Goal: Task Accomplishment & Management: Complete application form

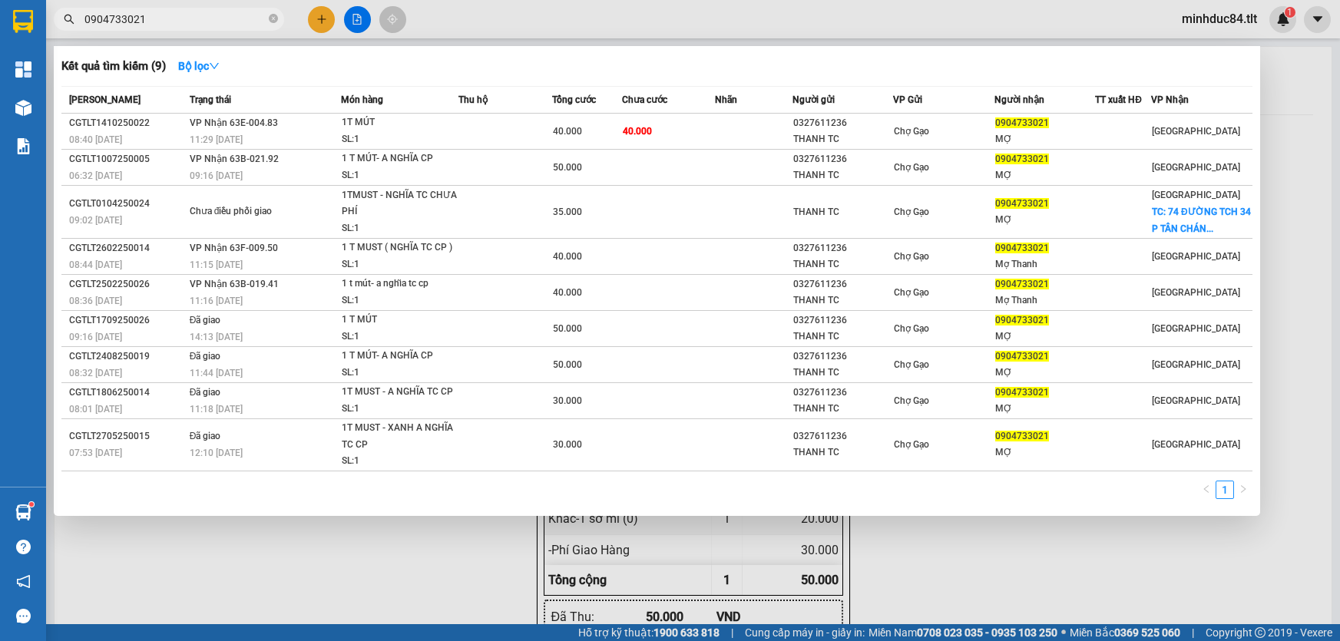
click at [128, 20] on input "0904733021" at bounding box center [174, 19] width 181 height 17
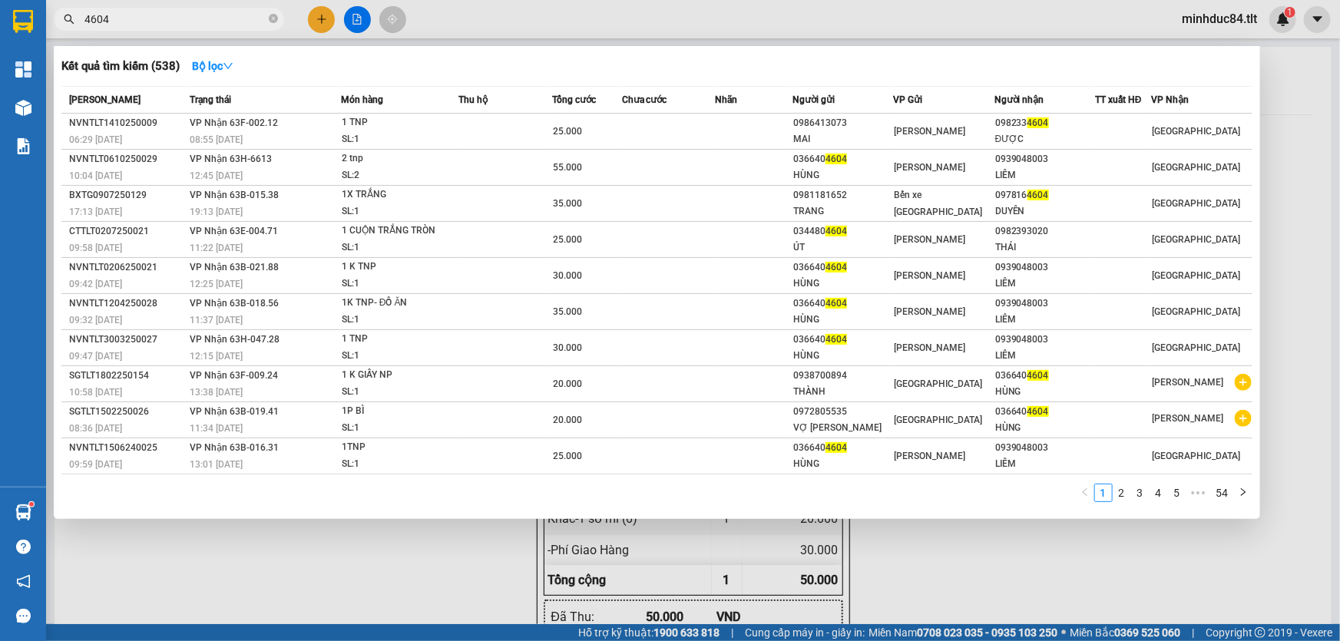
drag, startPoint x: 989, startPoint y: 553, endPoint x: 972, endPoint y: 549, distance: 17.3
click at [988, 553] on div at bounding box center [670, 320] width 1340 height 641
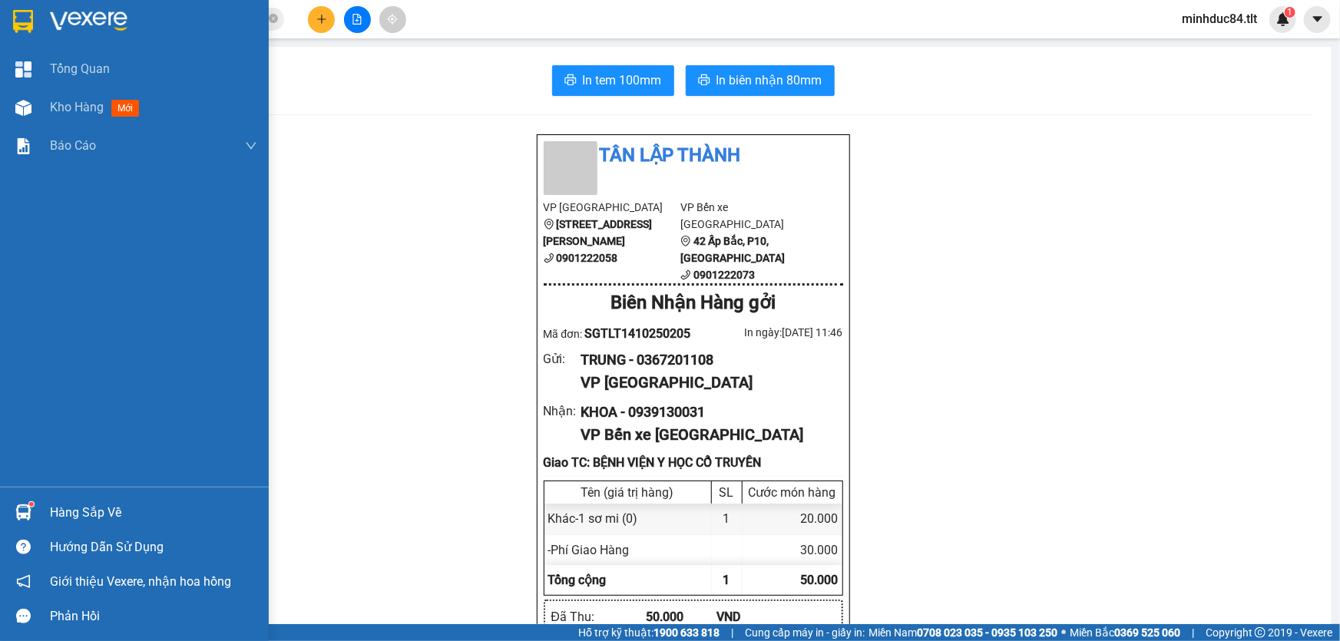
click at [48, 509] on div "Hàng sắp về" at bounding box center [134, 512] width 269 height 35
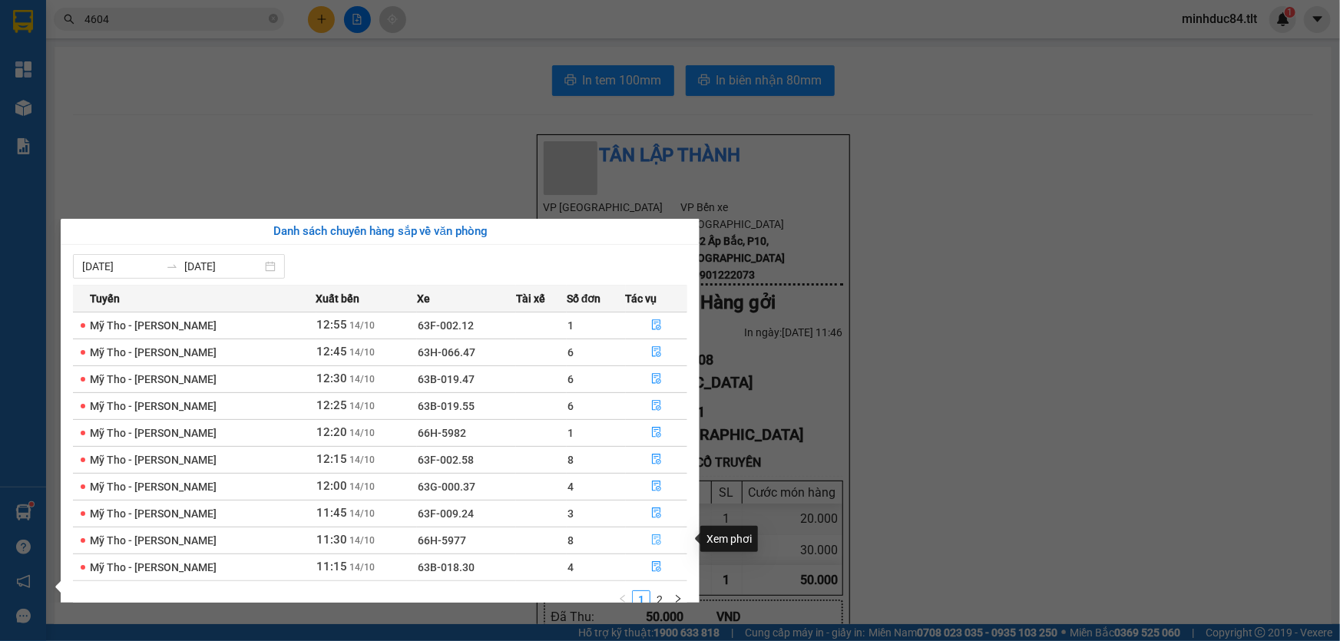
scroll to position [24, 0]
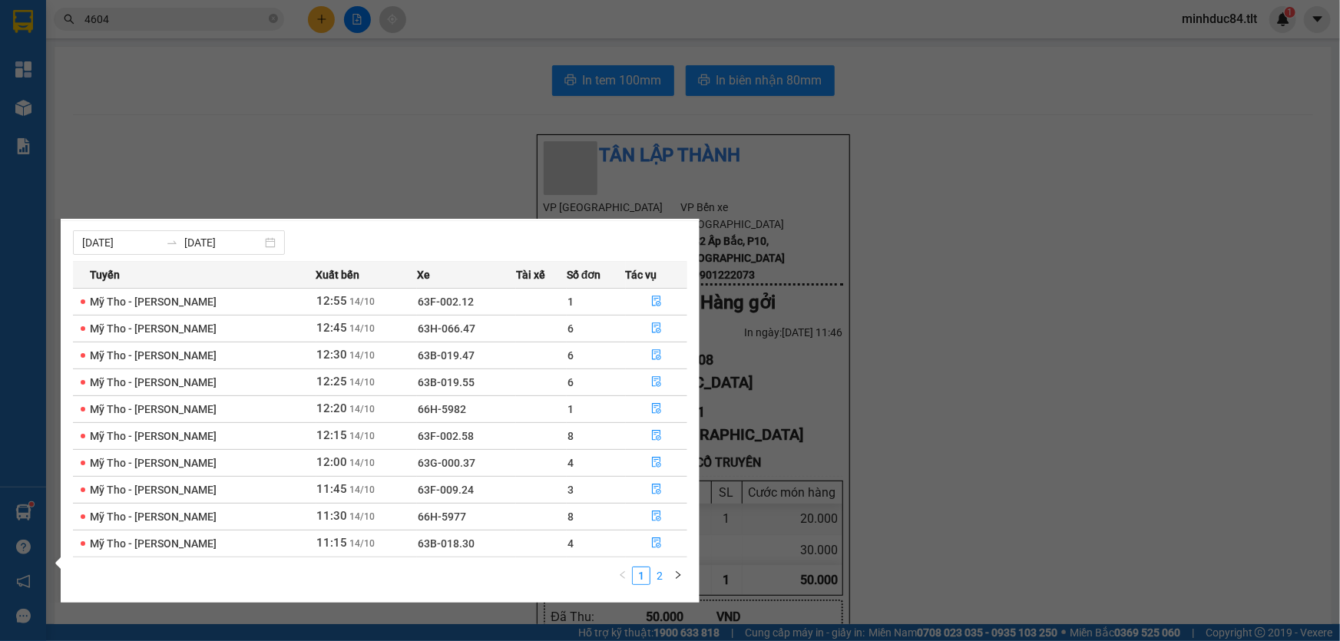
click at [656, 576] on link "2" at bounding box center [659, 575] width 17 height 17
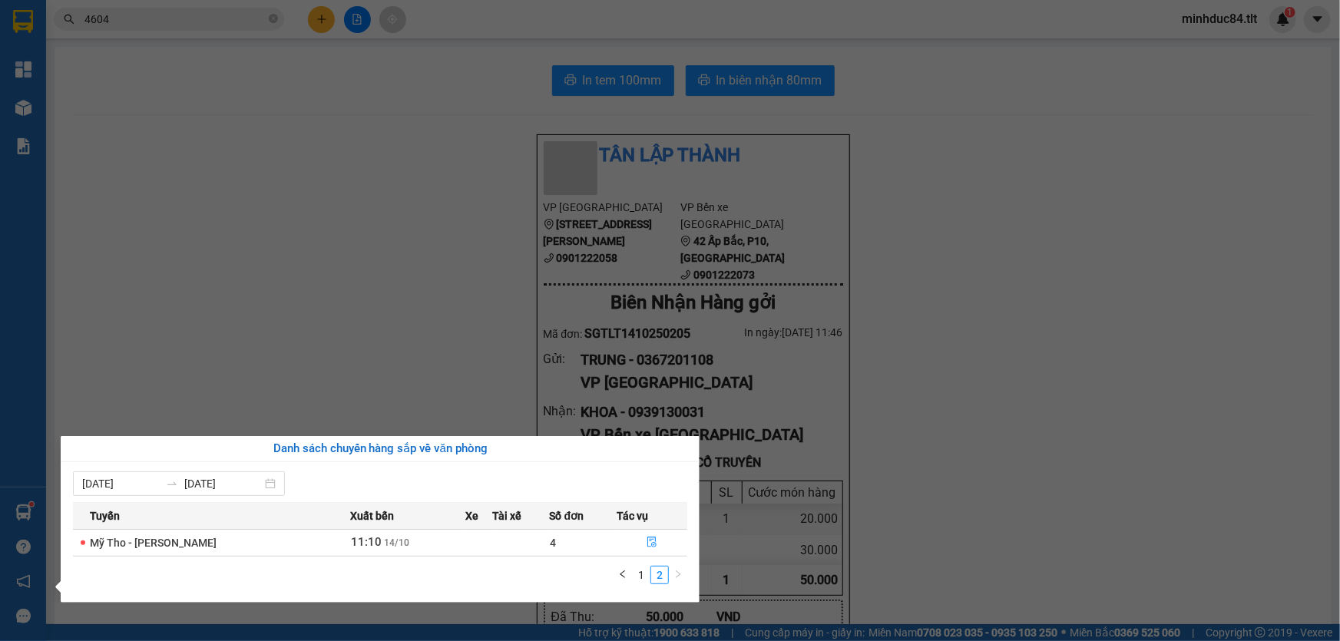
scroll to position [0, 0]
click at [653, 576] on link "2" at bounding box center [659, 575] width 17 height 17
click at [660, 546] on button "button" at bounding box center [651, 543] width 69 height 25
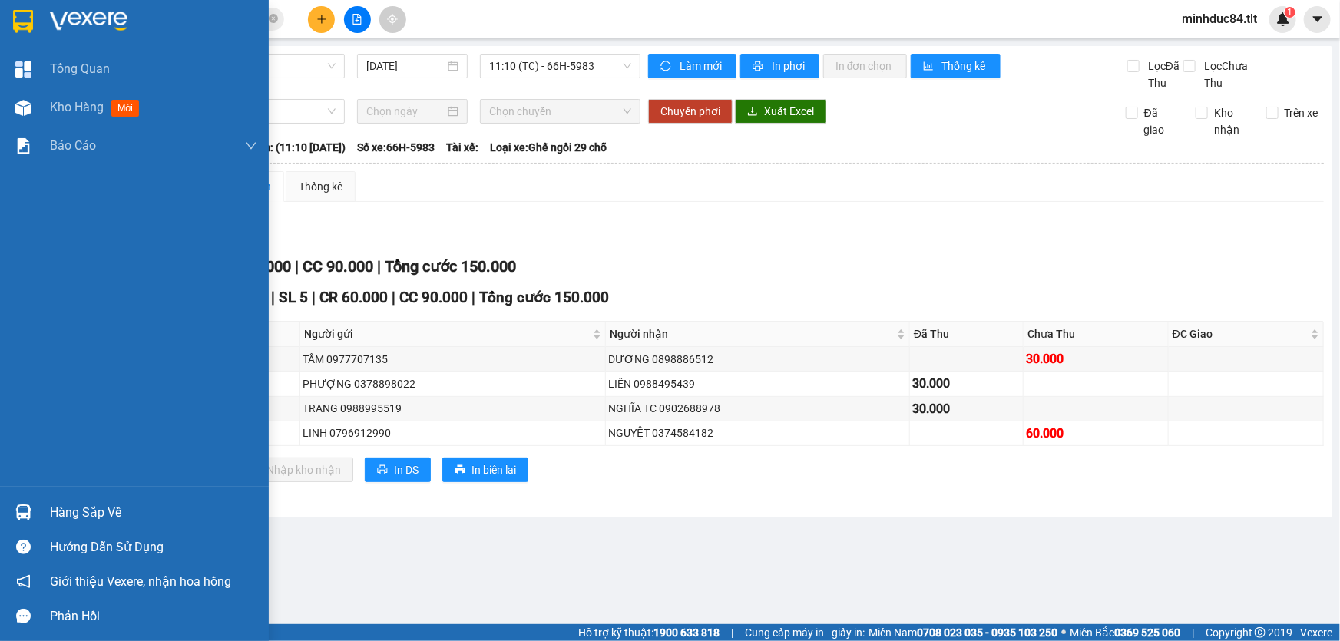
click at [73, 520] on div "Hàng sắp về" at bounding box center [153, 512] width 207 height 23
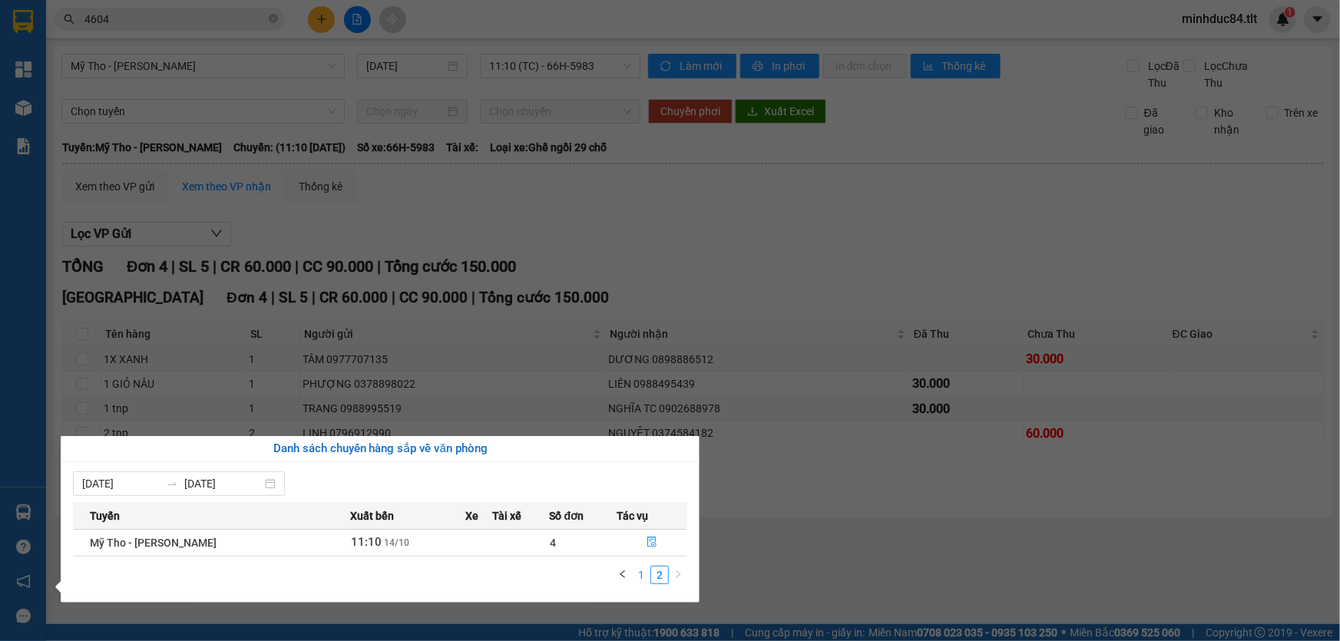
click at [640, 581] on link "1" at bounding box center [641, 575] width 17 height 17
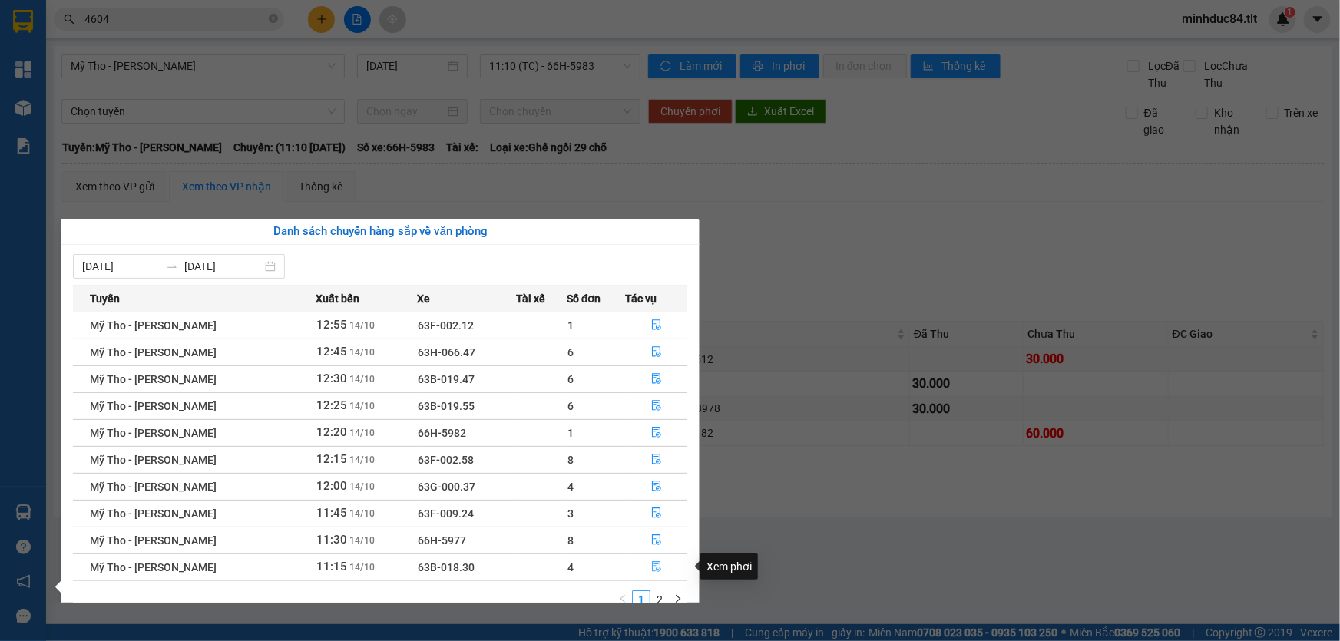
click at [647, 570] on button "button" at bounding box center [657, 567] width 61 height 25
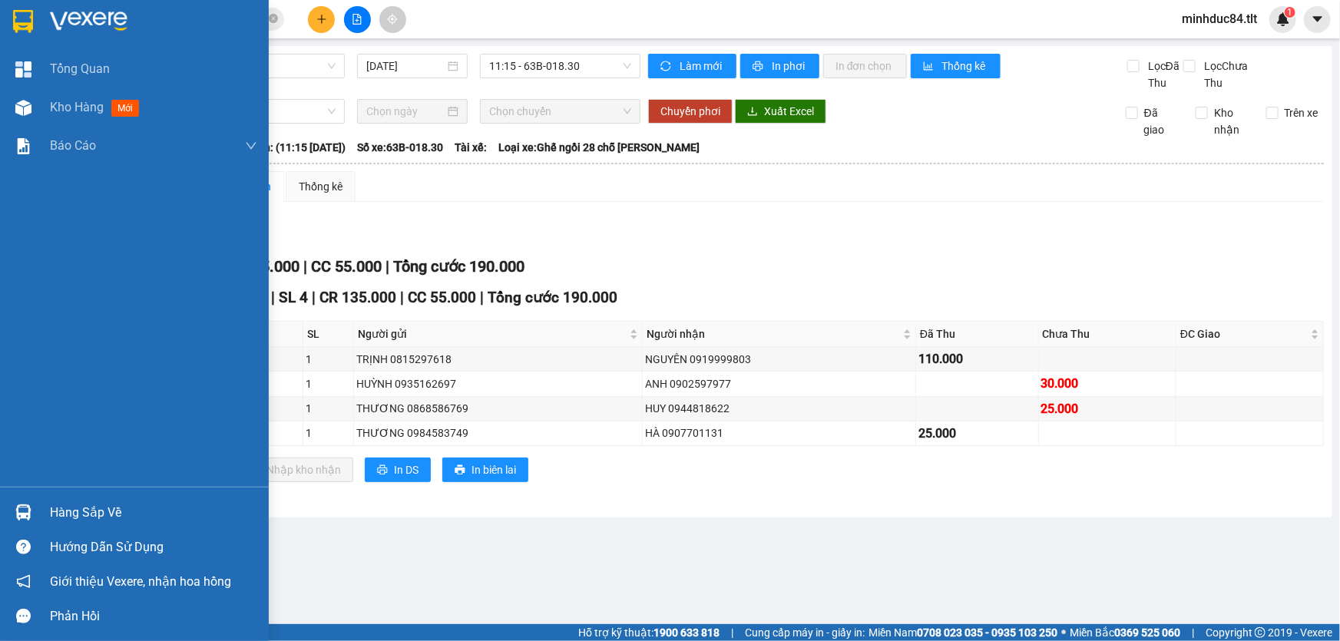
click at [36, 507] on div at bounding box center [23, 512] width 27 height 27
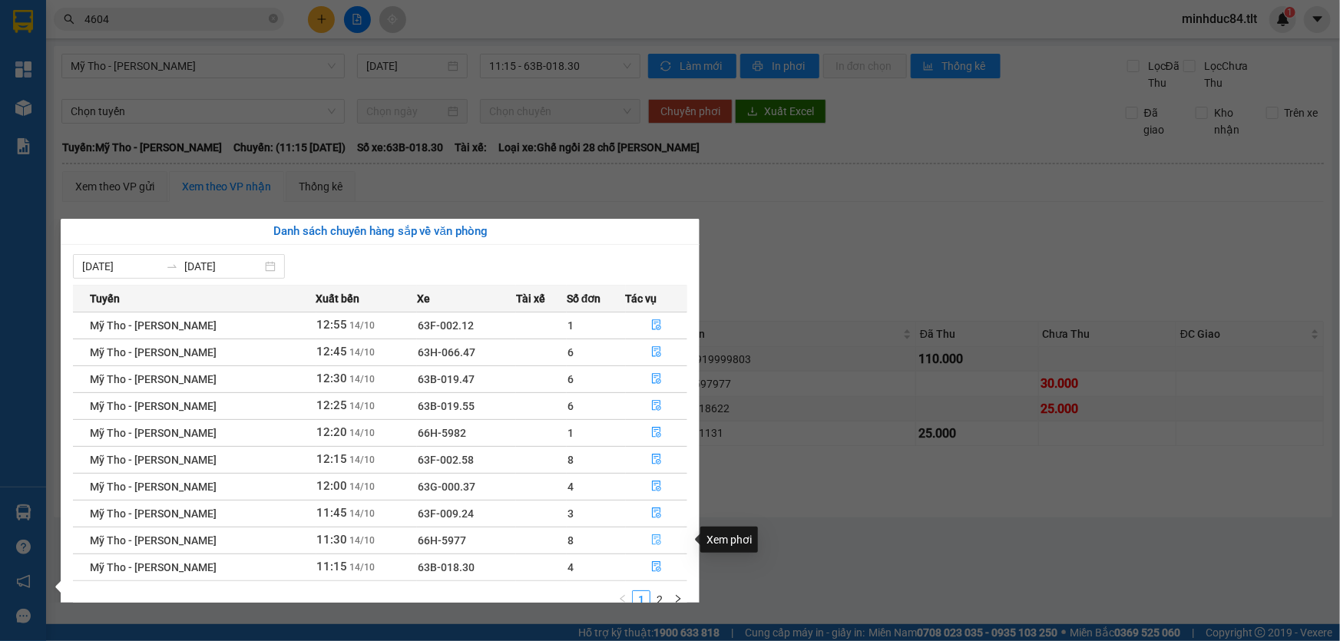
click at [668, 537] on button "button" at bounding box center [657, 540] width 61 height 25
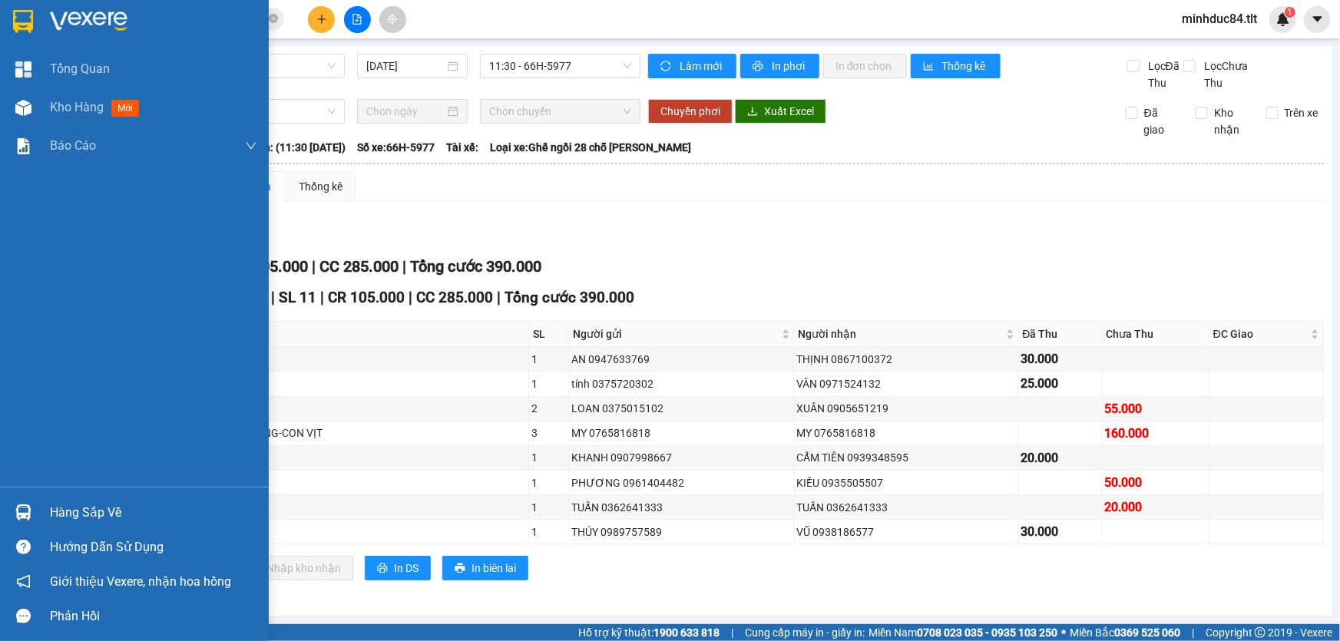
click at [54, 501] on div "Hàng sắp về" at bounding box center [153, 512] width 207 height 23
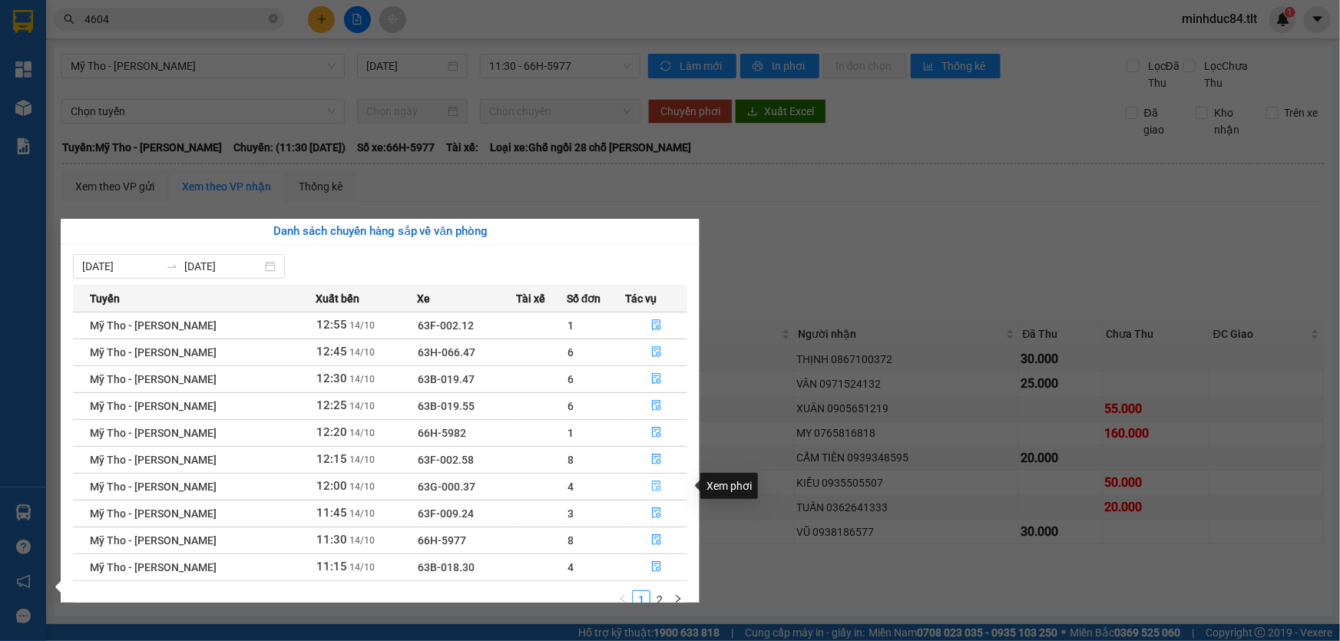
click at [656, 489] on icon "file-done" at bounding box center [656, 486] width 11 height 11
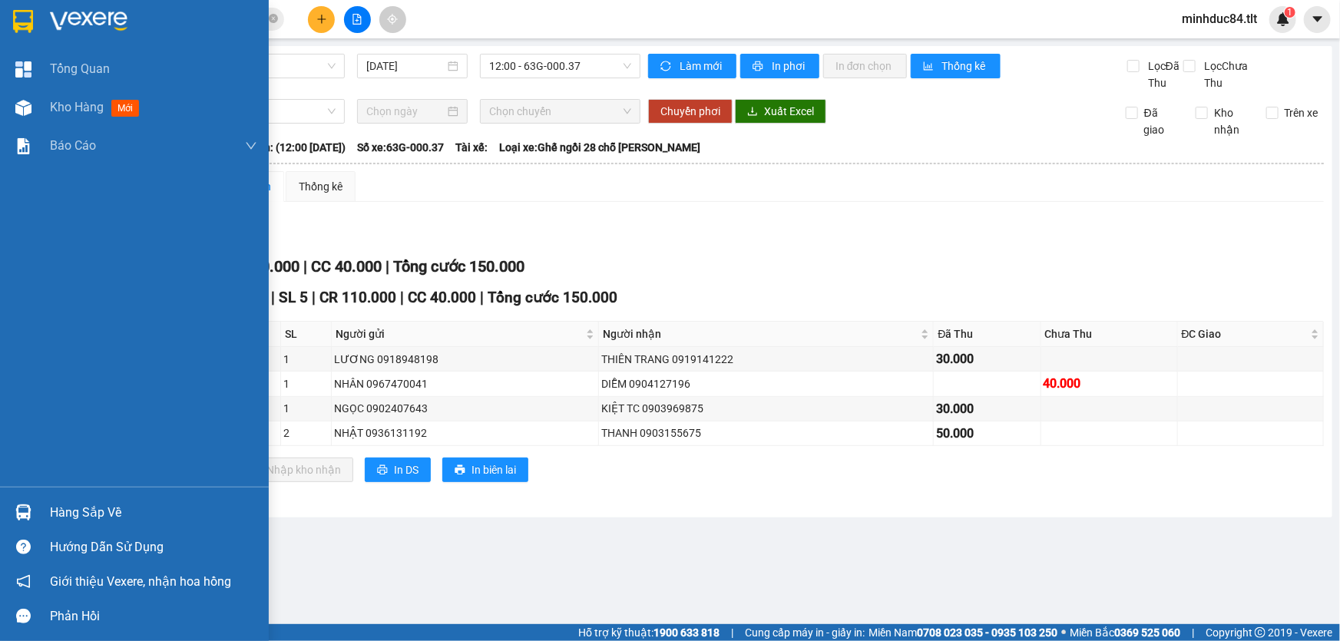
click at [44, 507] on div "Hàng sắp về" at bounding box center [134, 512] width 269 height 35
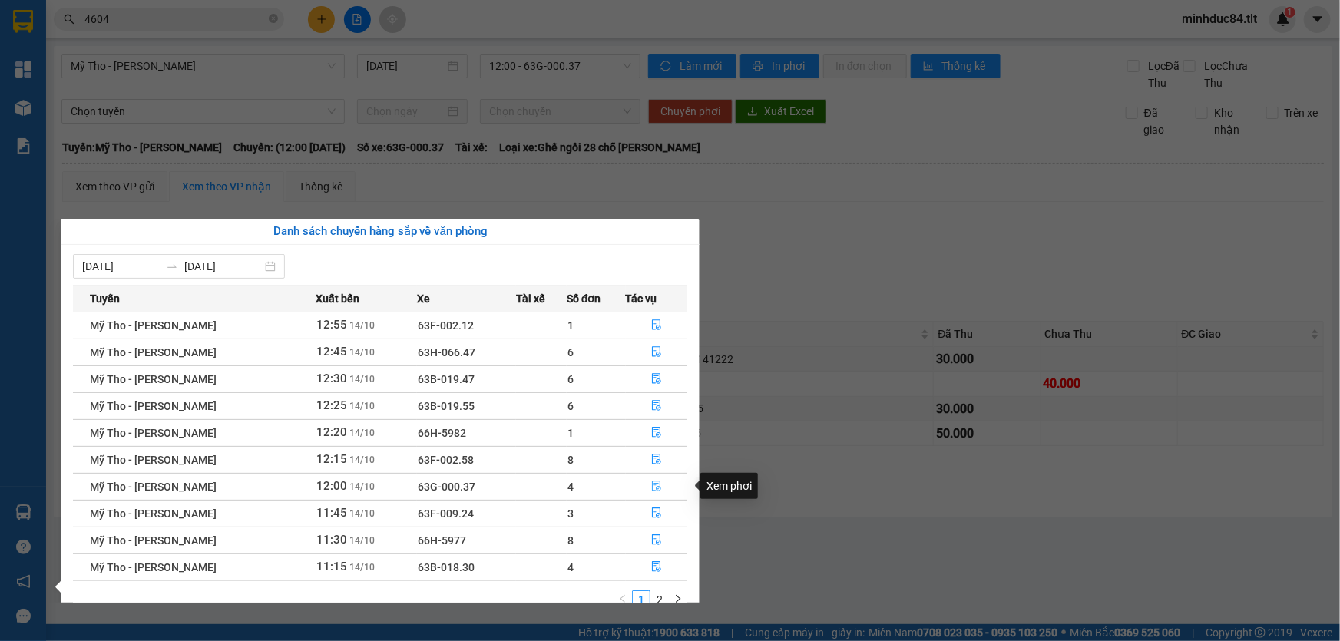
click at [669, 484] on button "button" at bounding box center [657, 486] width 61 height 25
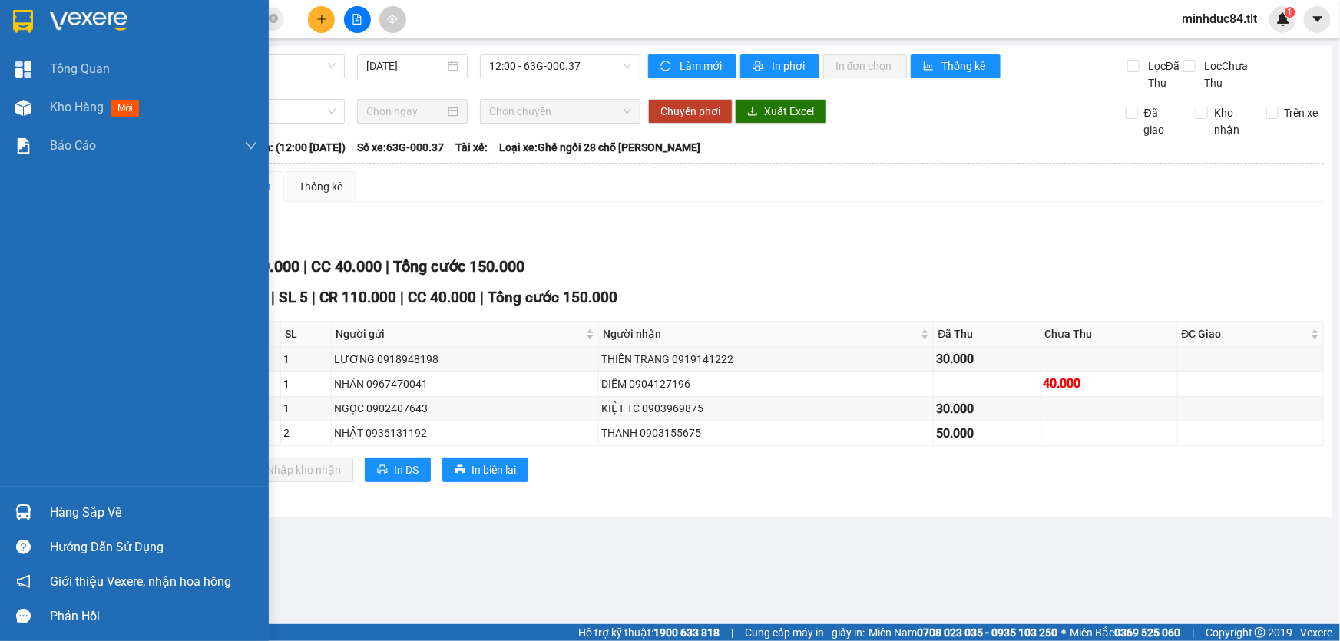
click at [31, 494] on div "Hàng sắp về Hướng dẫn sử dụng Giới thiệu Vexere, nhận hoa hồng Phản hồi" at bounding box center [134, 560] width 269 height 147
click at [41, 512] on div "Hàng sắp về" at bounding box center [134, 512] width 269 height 35
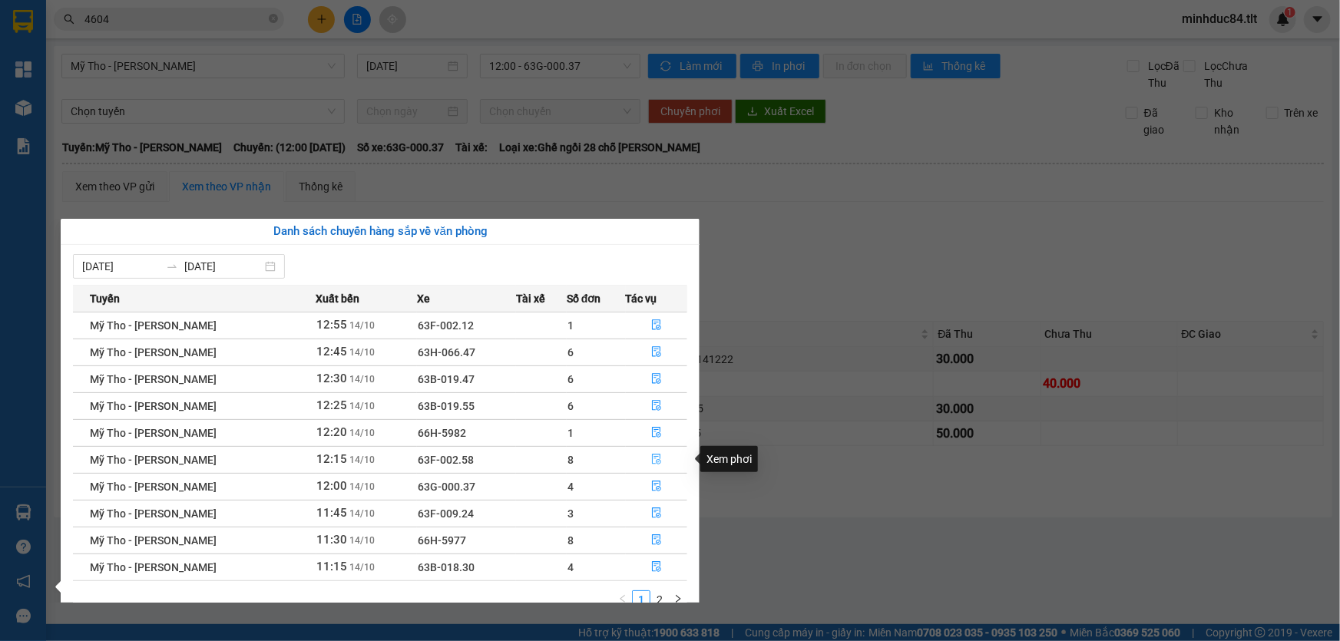
click at [656, 457] on icon "file-done" at bounding box center [656, 459] width 11 height 11
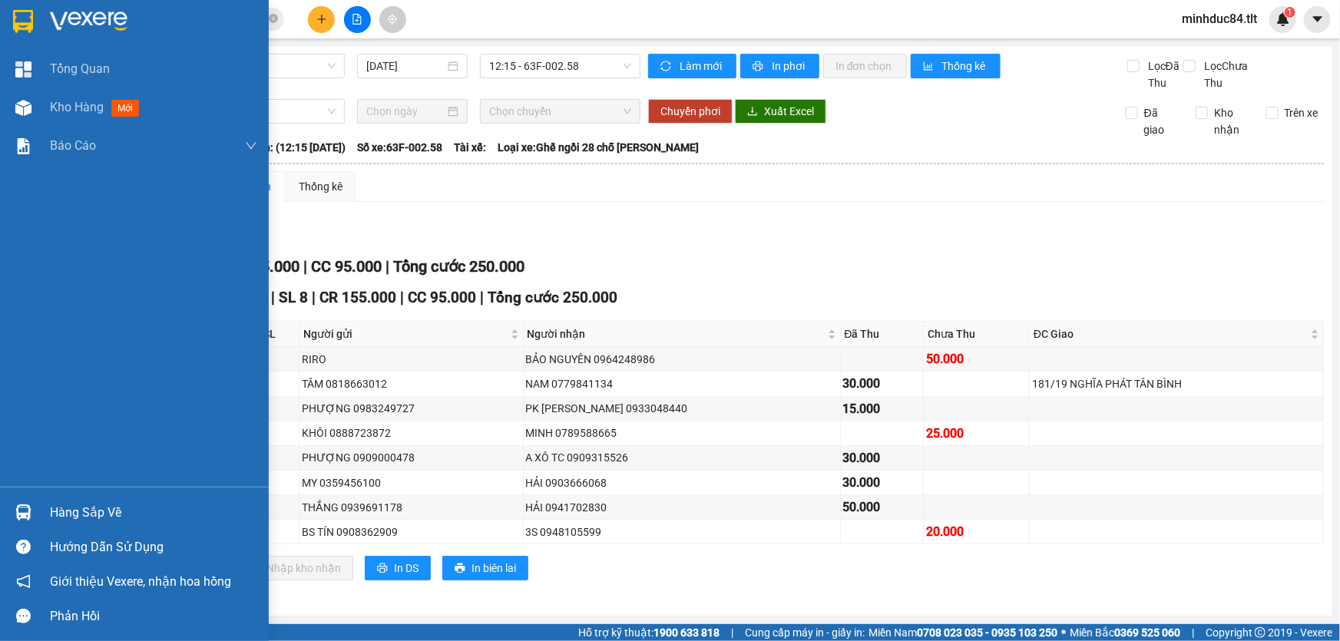
click at [34, 507] on div at bounding box center [23, 512] width 27 height 27
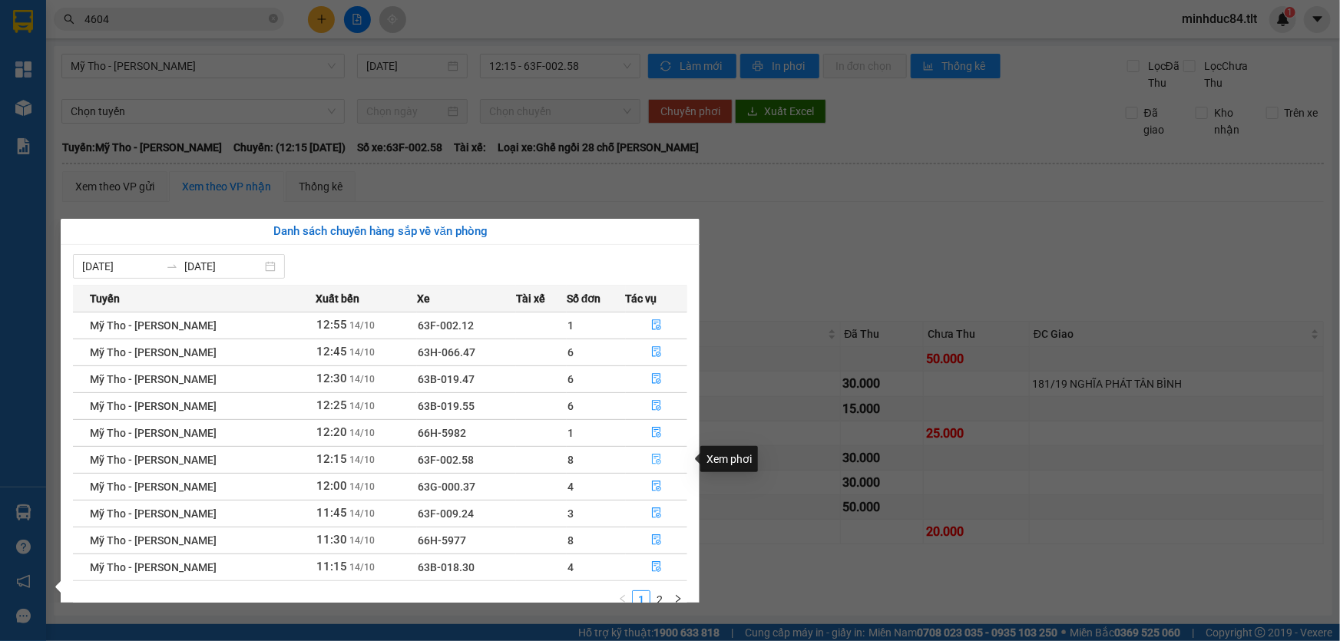
click at [661, 455] on button "button" at bounding box center [657, 460] width 61 height 25
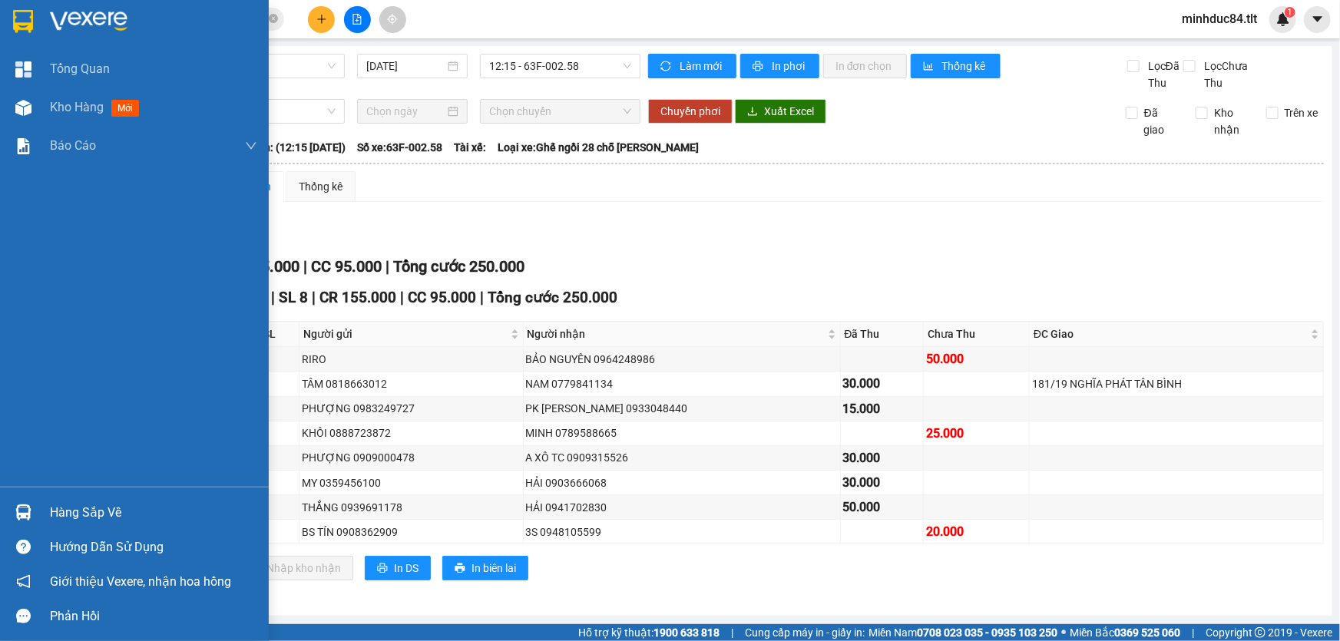
click at [52, 503] on div "Hàng sắp về" at bounding box center [153, 512] width 207 height 23
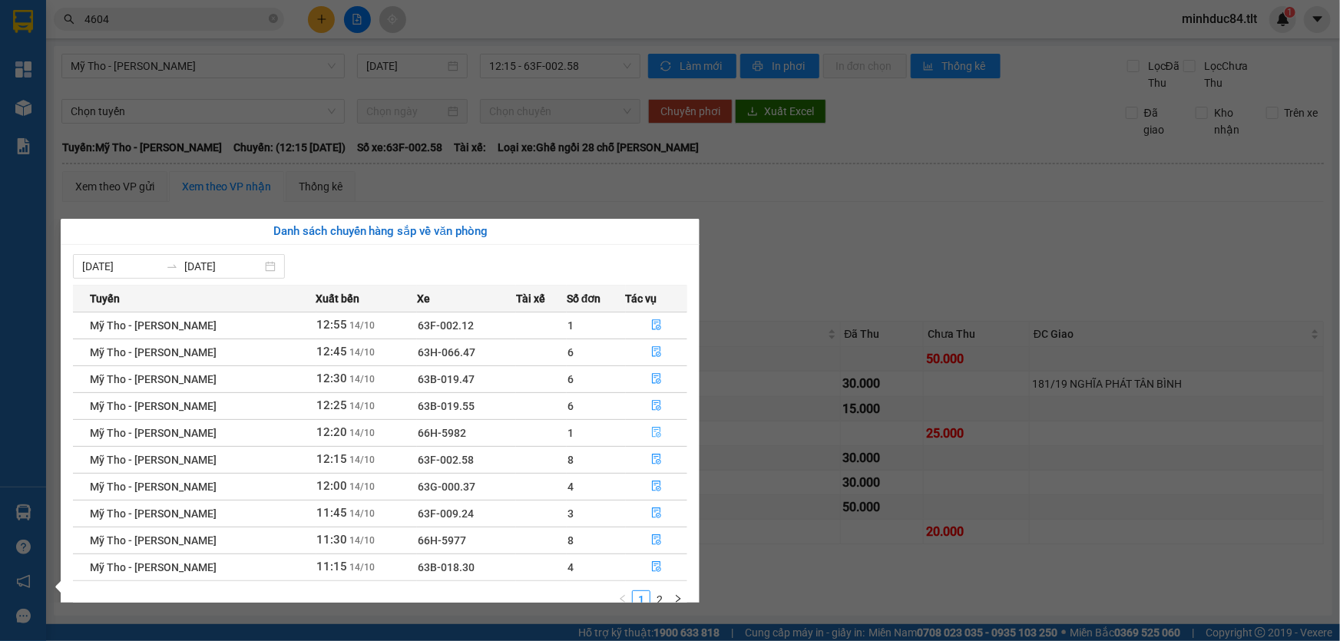
click at [630, 434] on button "button" at bounding box center [657, 433] width 61 height 25
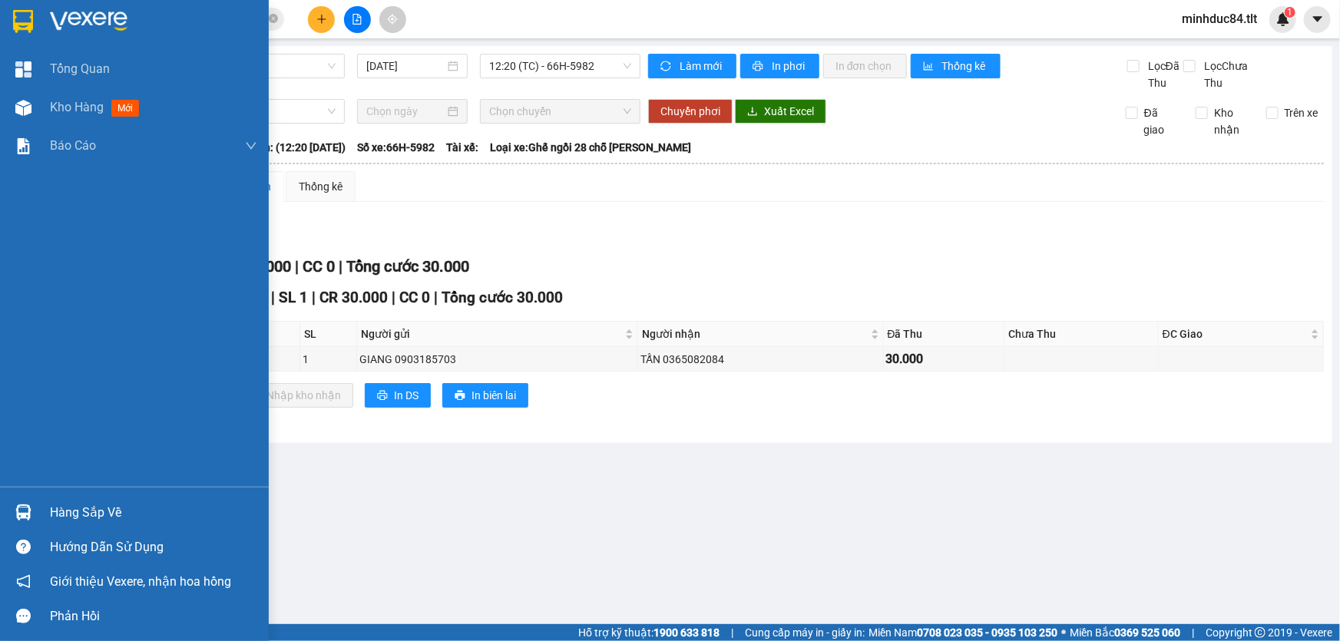
click at [76, 498] on div "Hàng sắp về" at bounding box center [134, 512] width 269 height 35
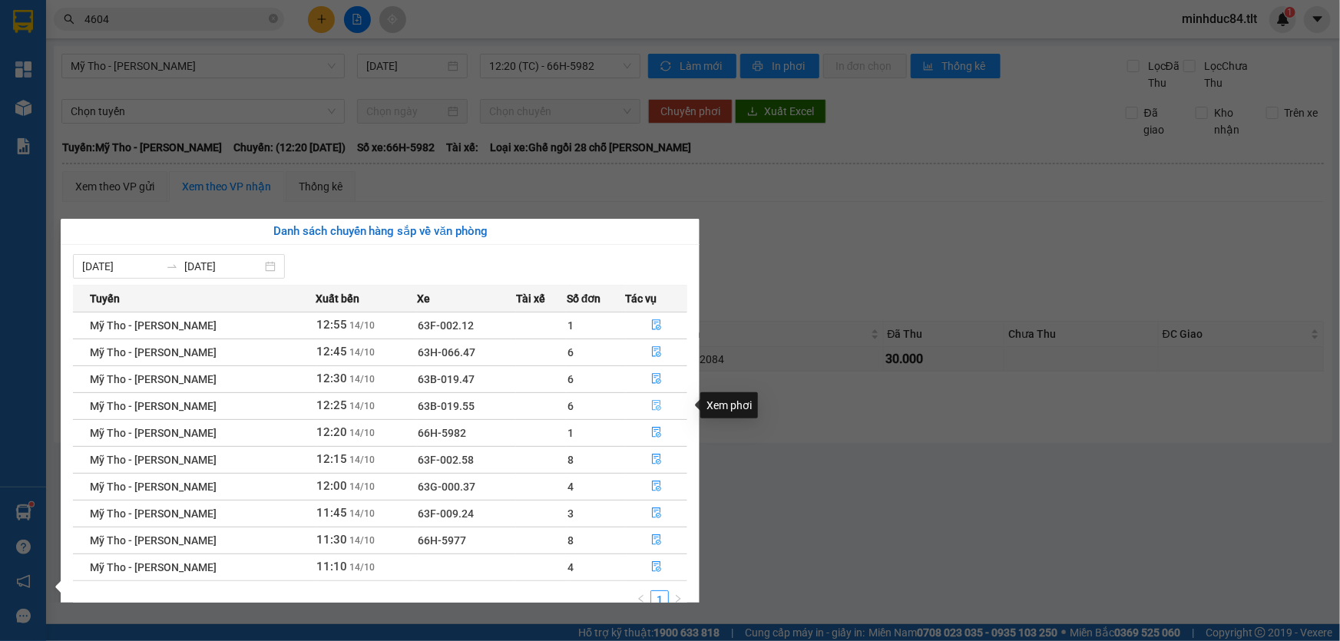
click at [653, 409] on icon "file-done" at bounding box center [656, 405] width 9 height 11
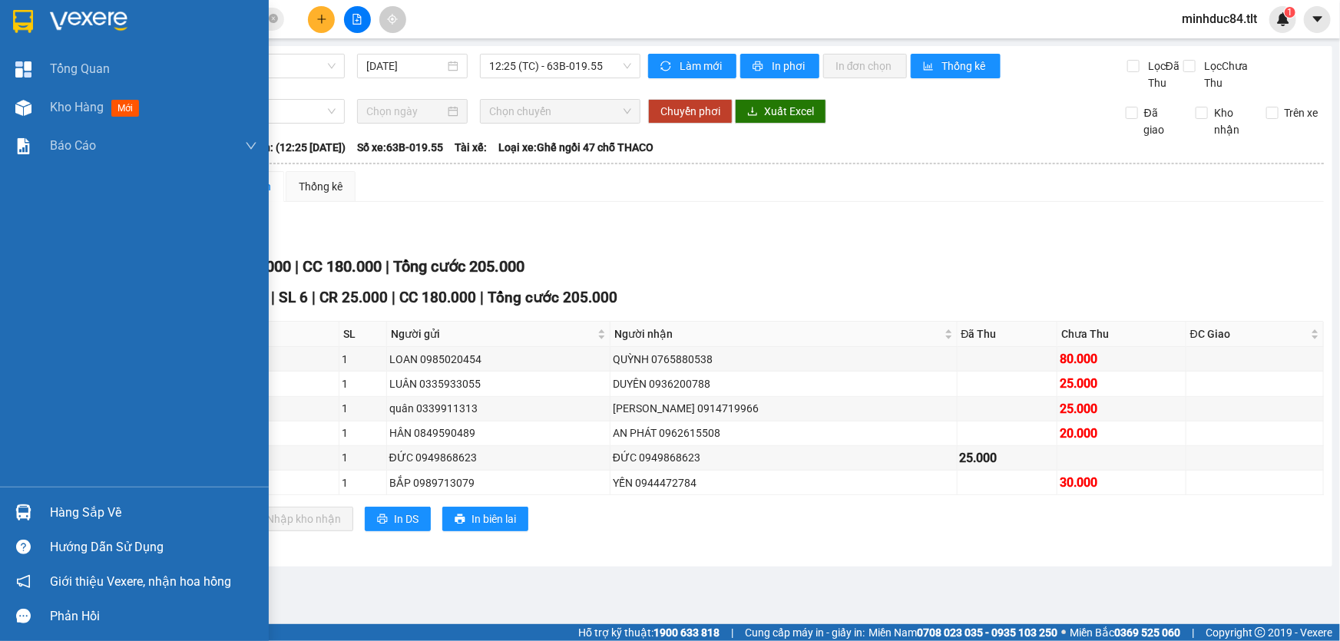
click at [51, 499] on div "Hàng sắp về" at bounding box center [134, 512] width 269 height 35
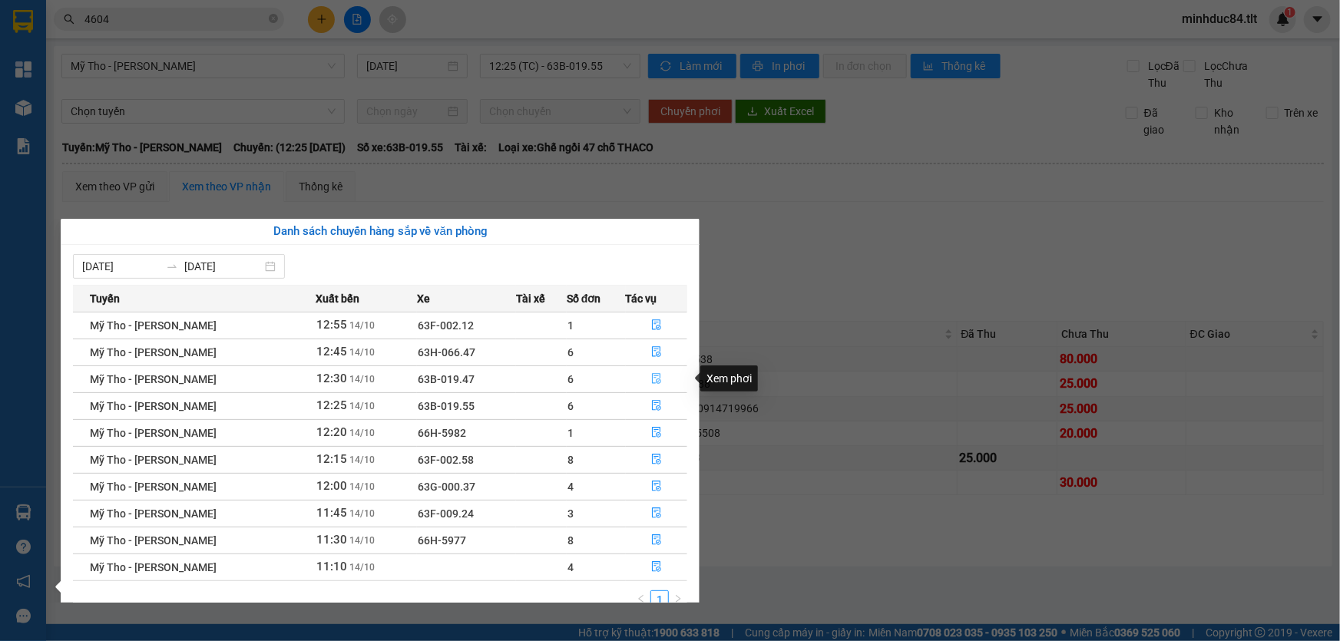
click at [673, 372] on button "button" at bounding box center [657, 379] width 61 height 25
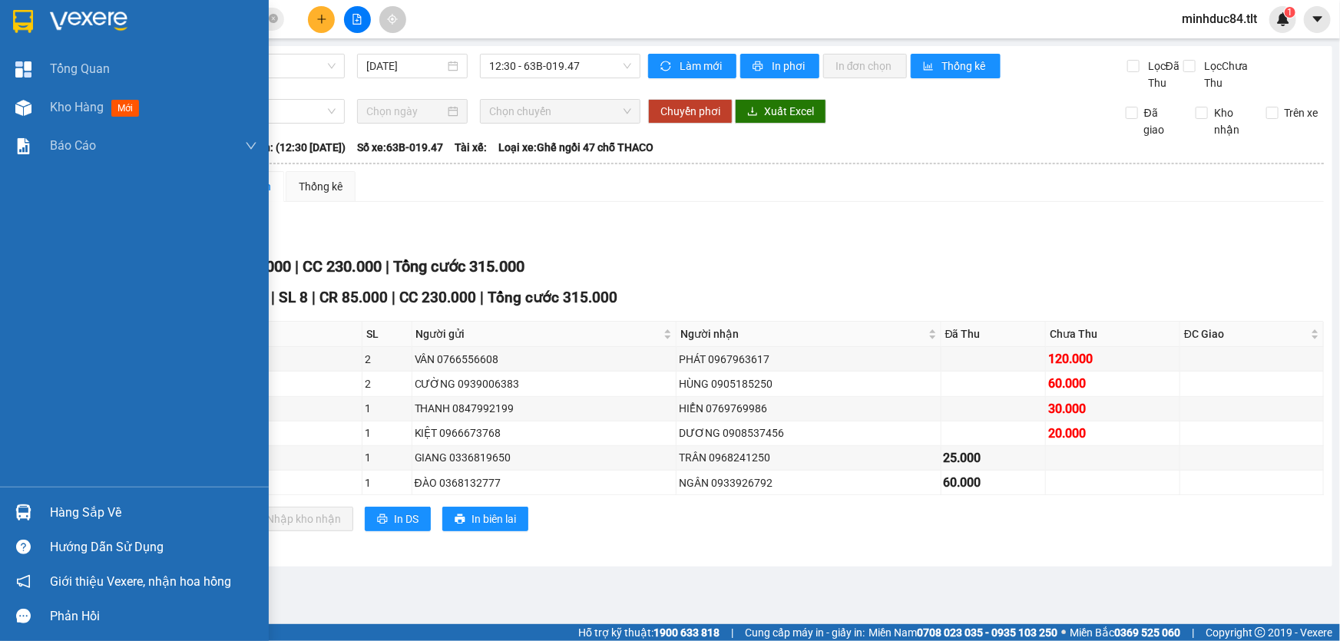
click at [71, 510] on div "Hàng sắp về" at bounding box center [153, 512] width 207 height 23
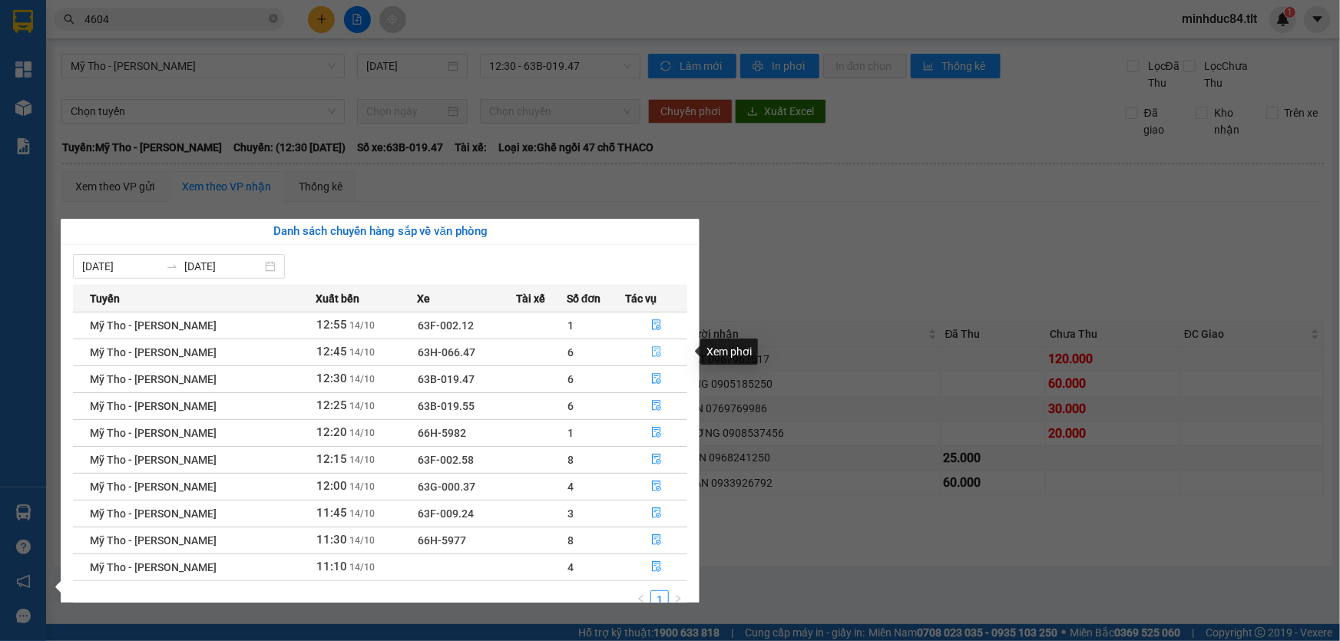
click at [667, 359] on button "button" at bounding box center [657, 352] width 61 height 25
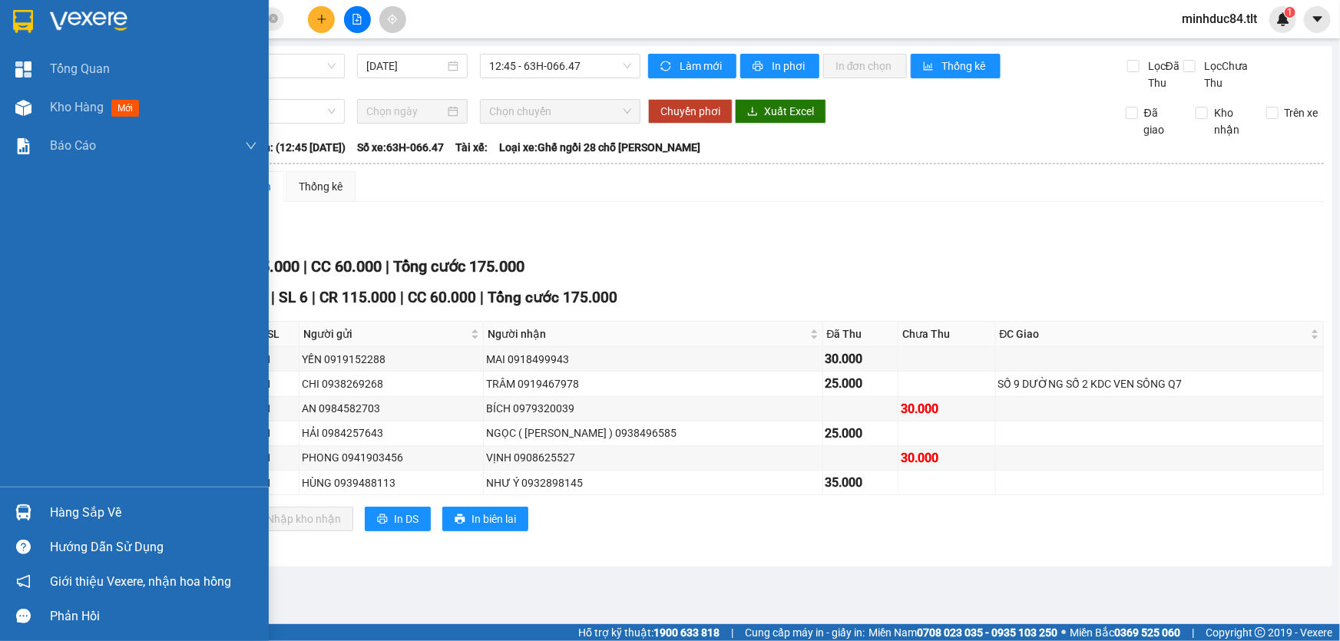
click at [38, 494] on div "Hàng sắp về Hướng dẫn sử dụng Giới thiệu Vexere, nhận hoa hồng Phản hồi" at bounding box center [134, 560] width 269 height 147
click at [60, 507] on div "Hàng sắp về" at bounding box center [153, 512] width 207 height 23
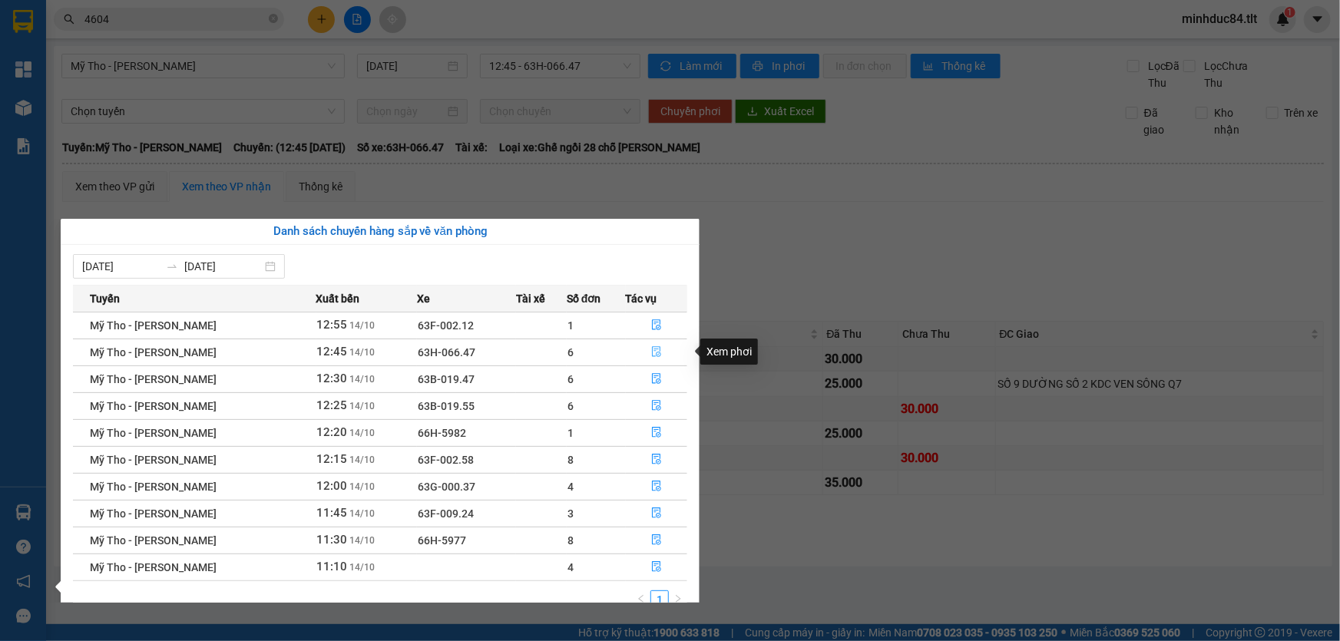
click at [662, 357] on button "button" at bounding box center [657, 352] width 61 height 25
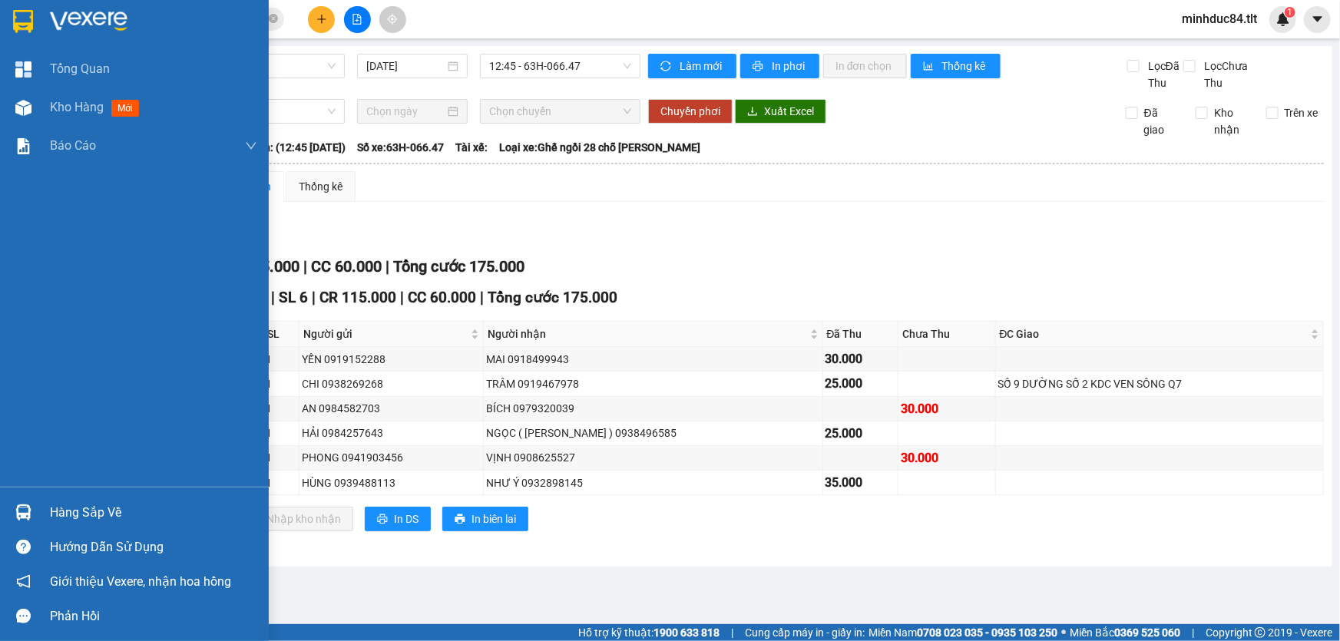
click at [33, 507] on div at bounding box center [23, 512] width 27 height 27
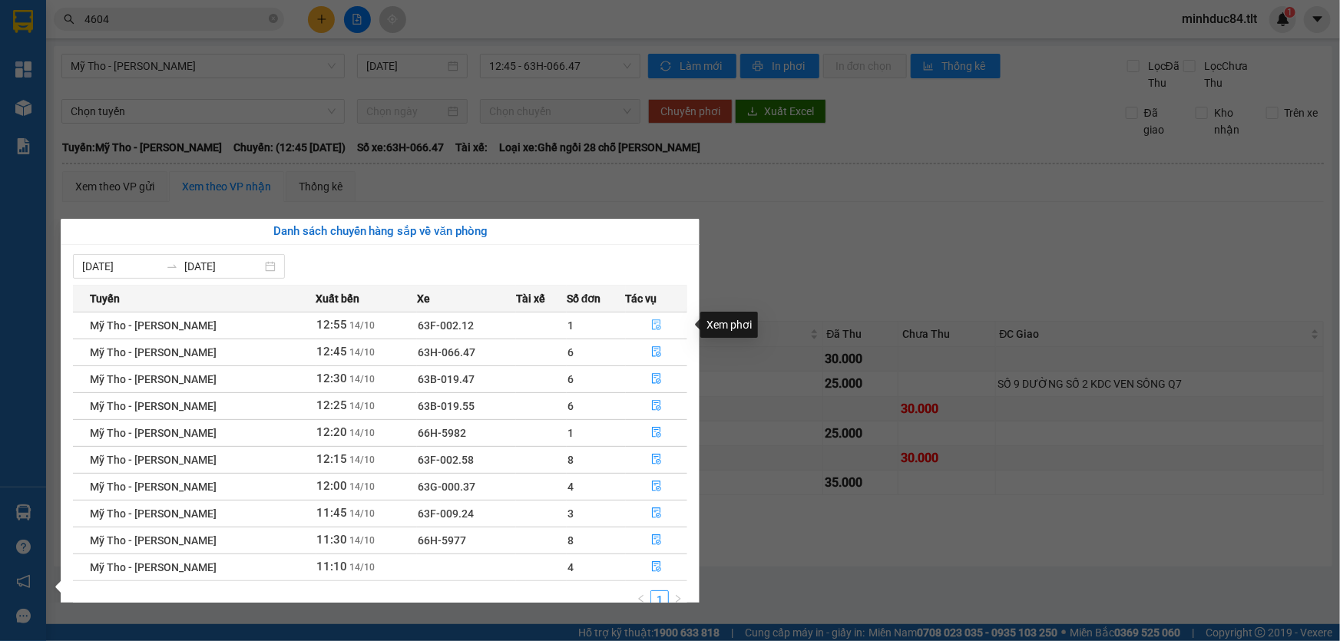
click at [640, 319] on button "button" at bounding box center [657, 325] width 61 height 25
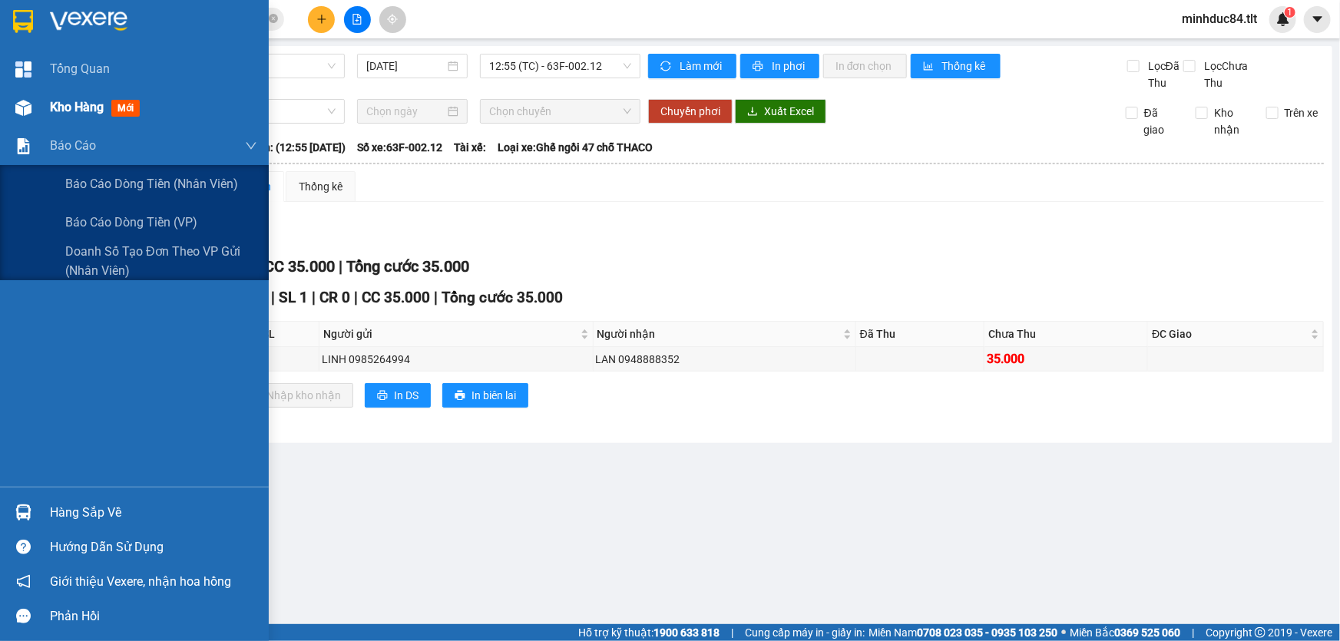
click at [40, 111] on div "Kho hàng mới" at bounding box center [134, 107] width 269 height 38
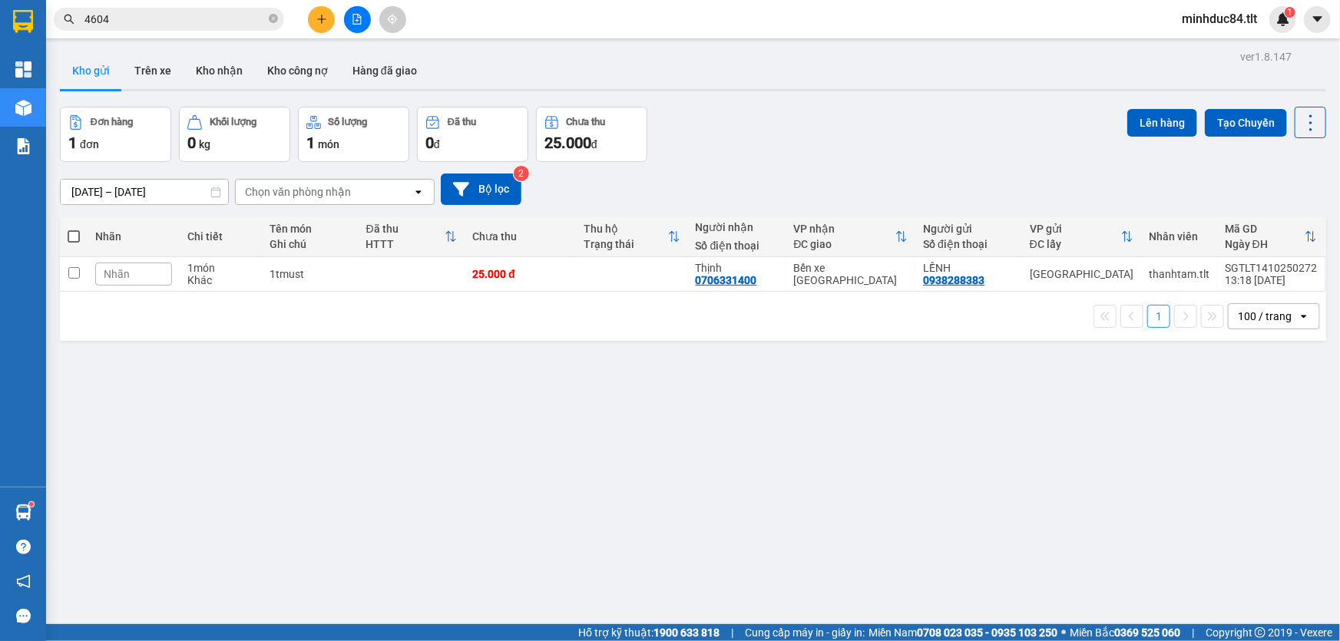
click at [147, 17] on input "4604" at bounding box center [174, 19] width 181 height 17
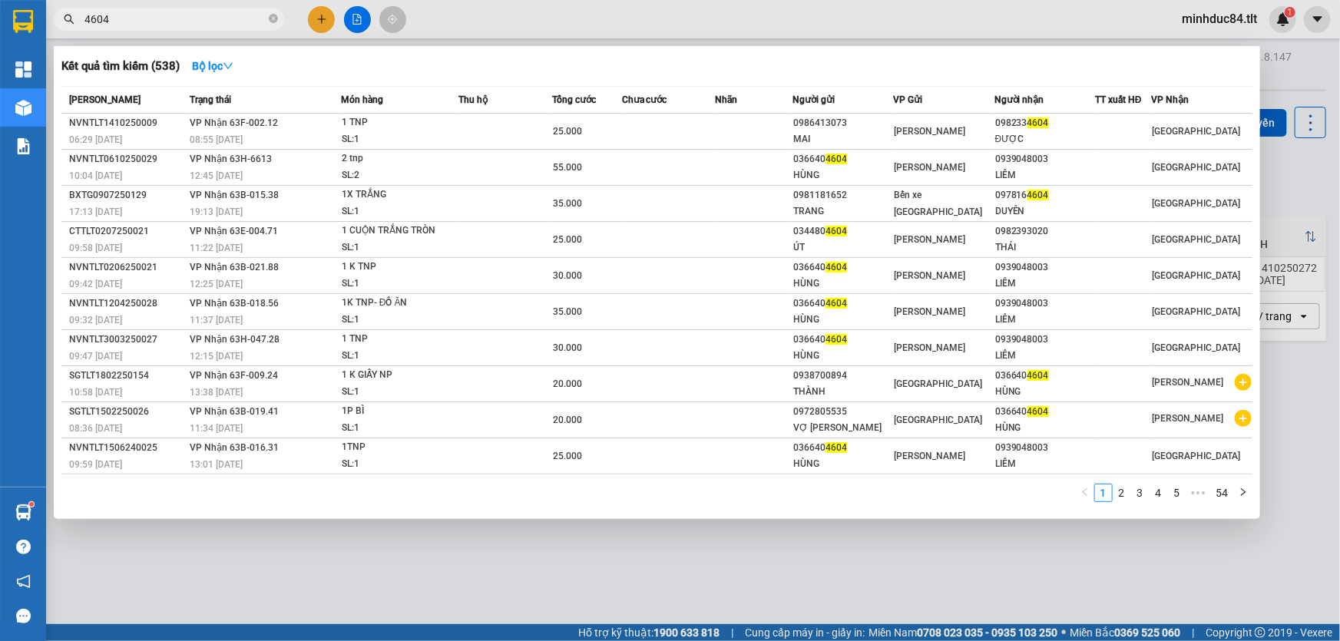
click at [147, 17] on input "4604" at bounding box center [174, 19] width 181 height 17
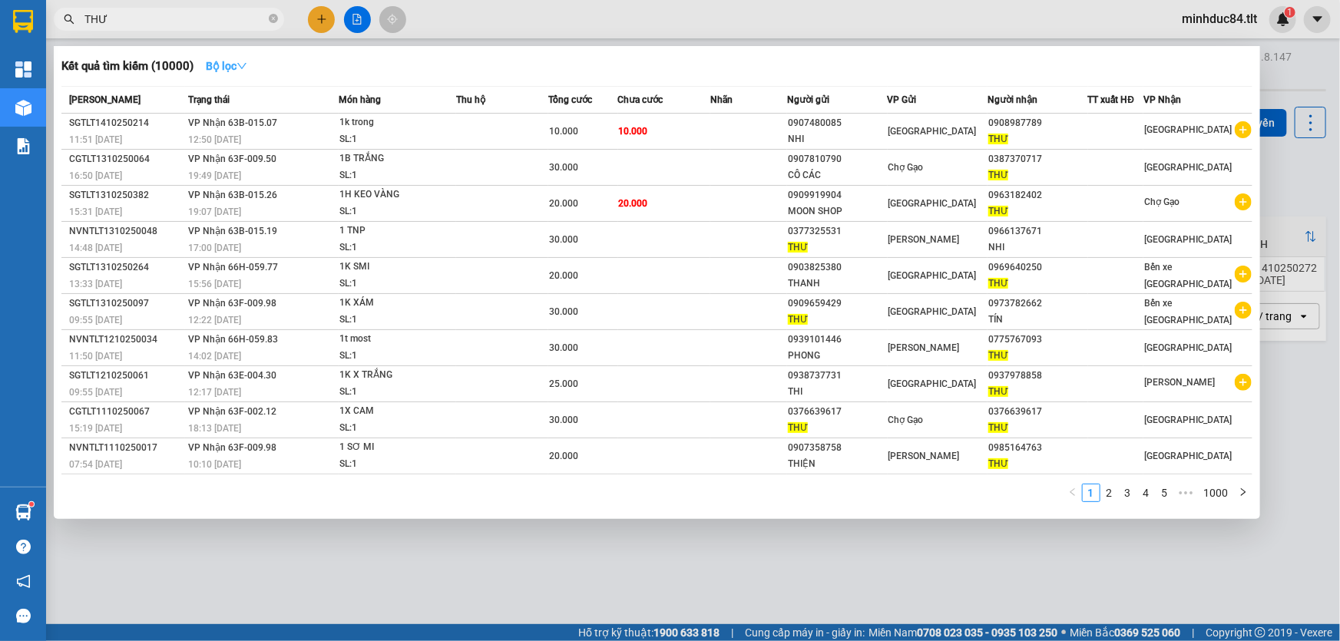
type input "THƯ"
click at [237, 61] on strong "Bộ lọc" at bounding box center [226, 66] width 41 height 12
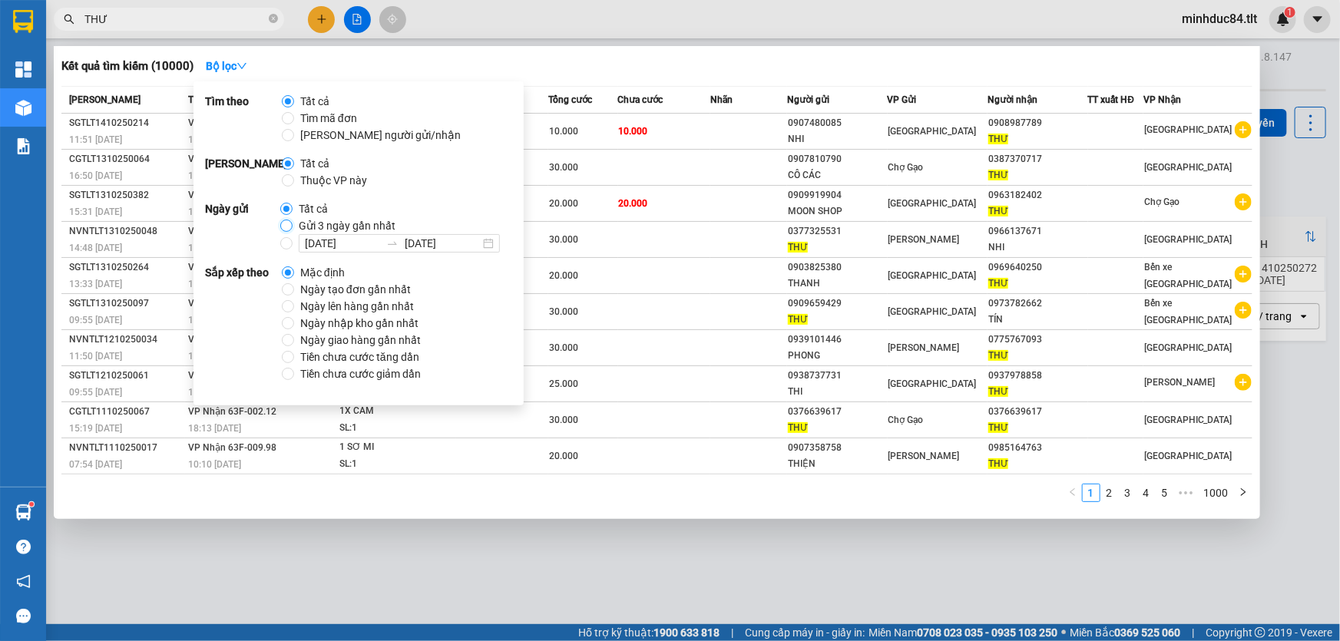
click at [289, 223] on input "Gửi 3 ngày gần nhất" at bounding box center [286, 226] width 12 height 12
radio input "true"
radio input "false"
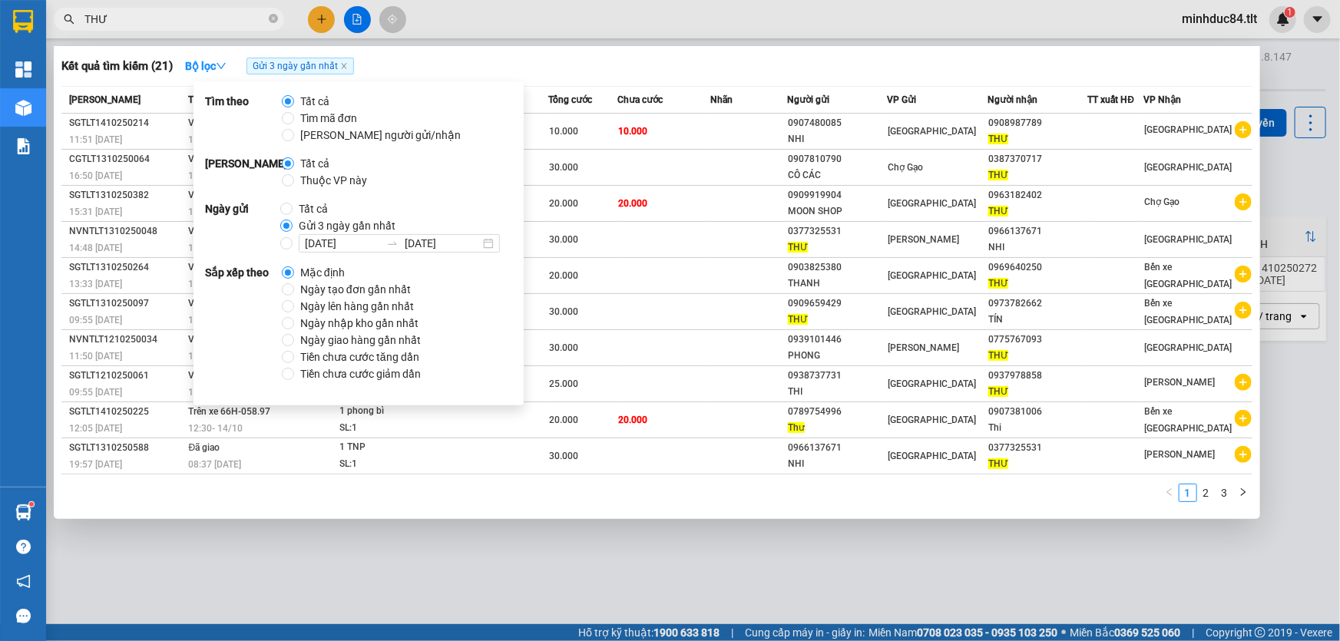
click at [625, 79] on div "Kết quả tìm kiếm ( 21 ) Bộ lọc Gửi 3 ngày gần nhất Mã ĐH Trạng thái Món hàng Th…" at bounding box center [657, 282] width 1206 height 473
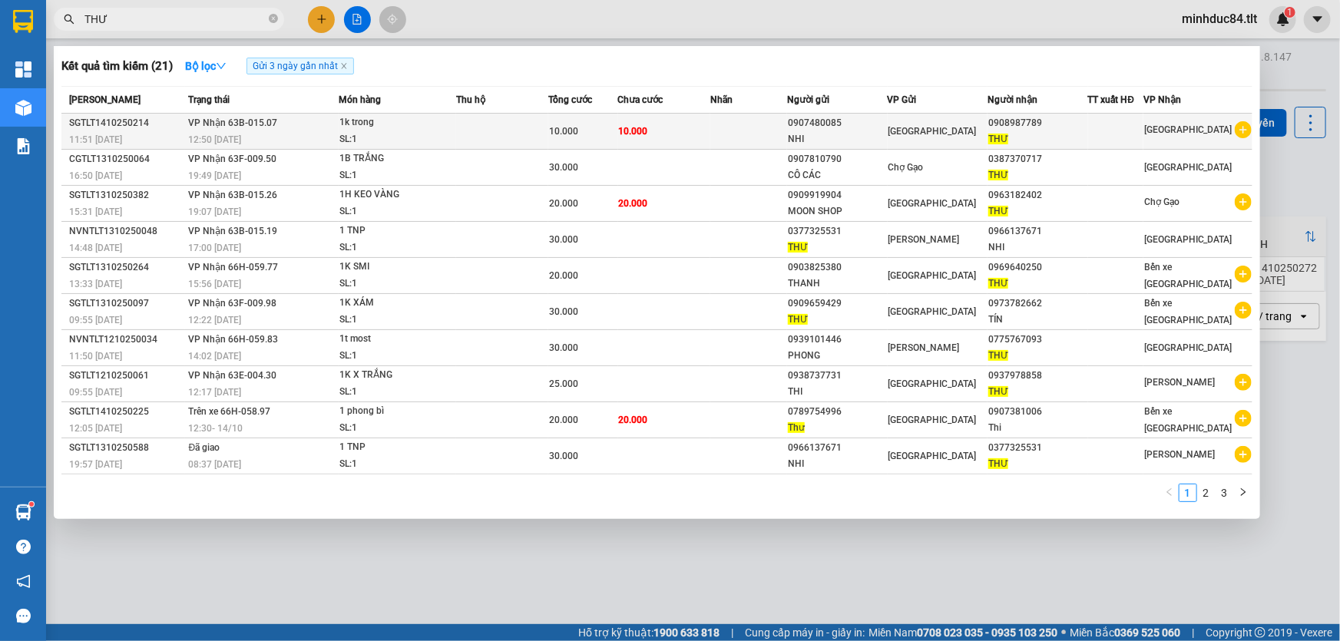
click at [371, 126] on div "1k trong" at bounding box center [396, 122] width 115 height 17
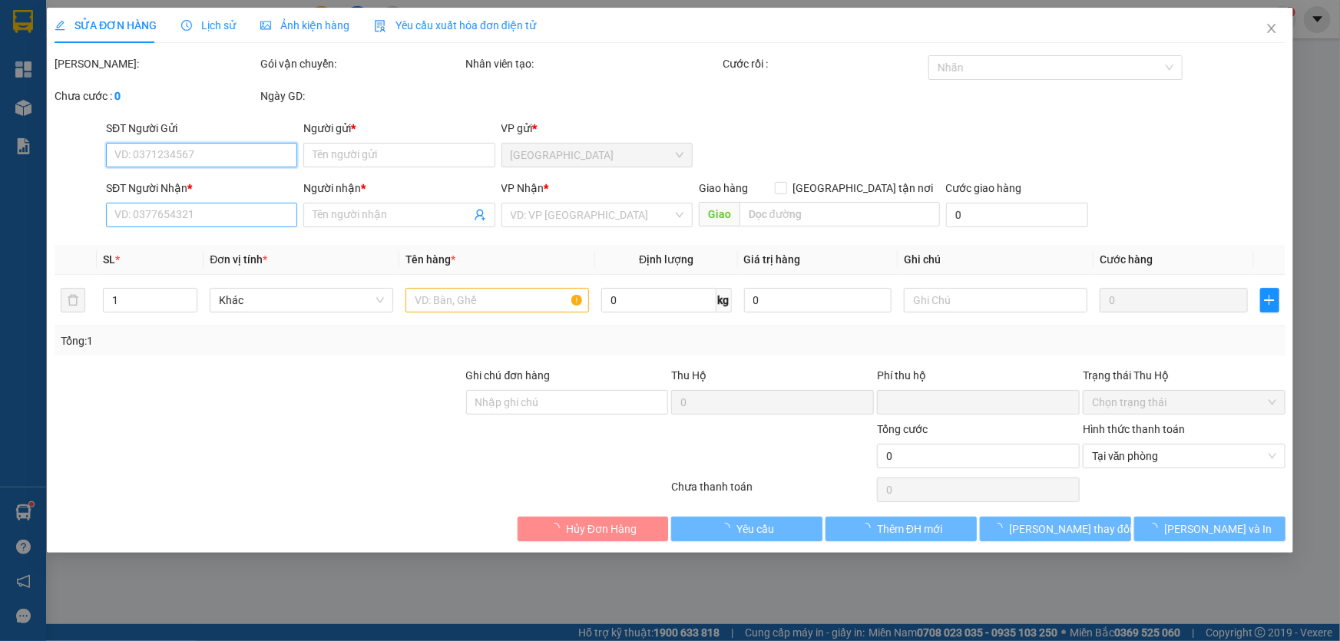
type input "0907480085"
type input "0908987789"
click at [226, 217] on input "0908987789" at bounding box center [201, 215] width 191 height 25
type input "NHI"
type input "THƯ"
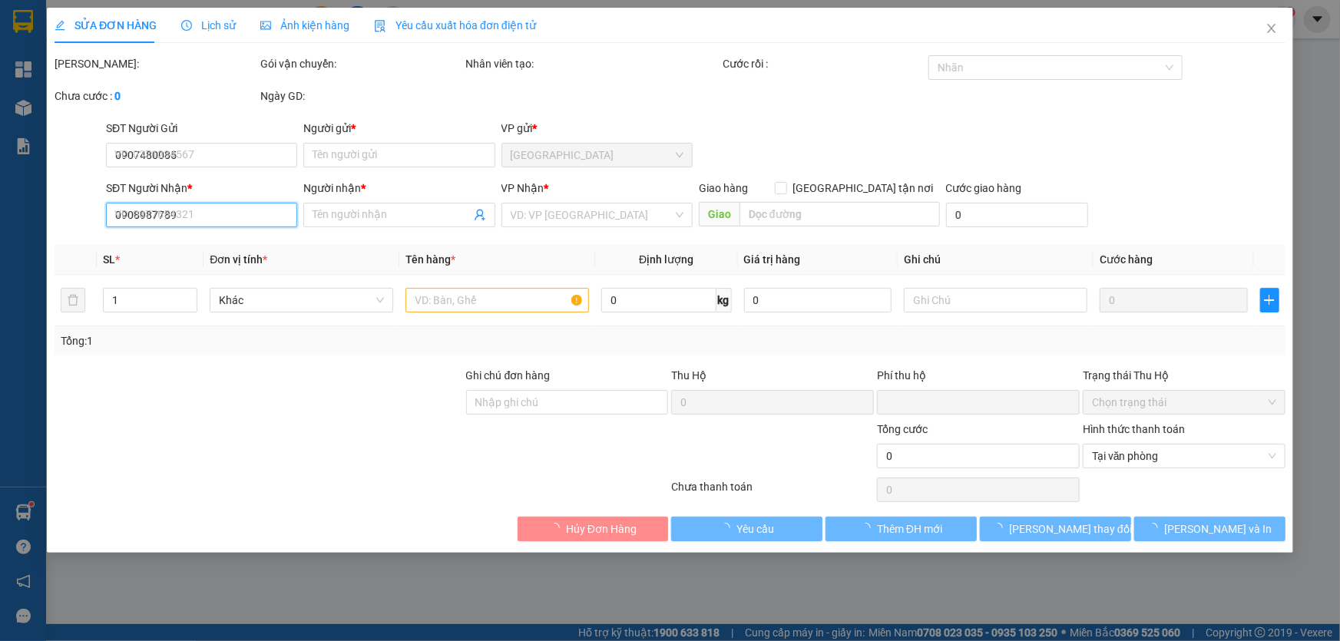
type input "0"
type input "10.000"
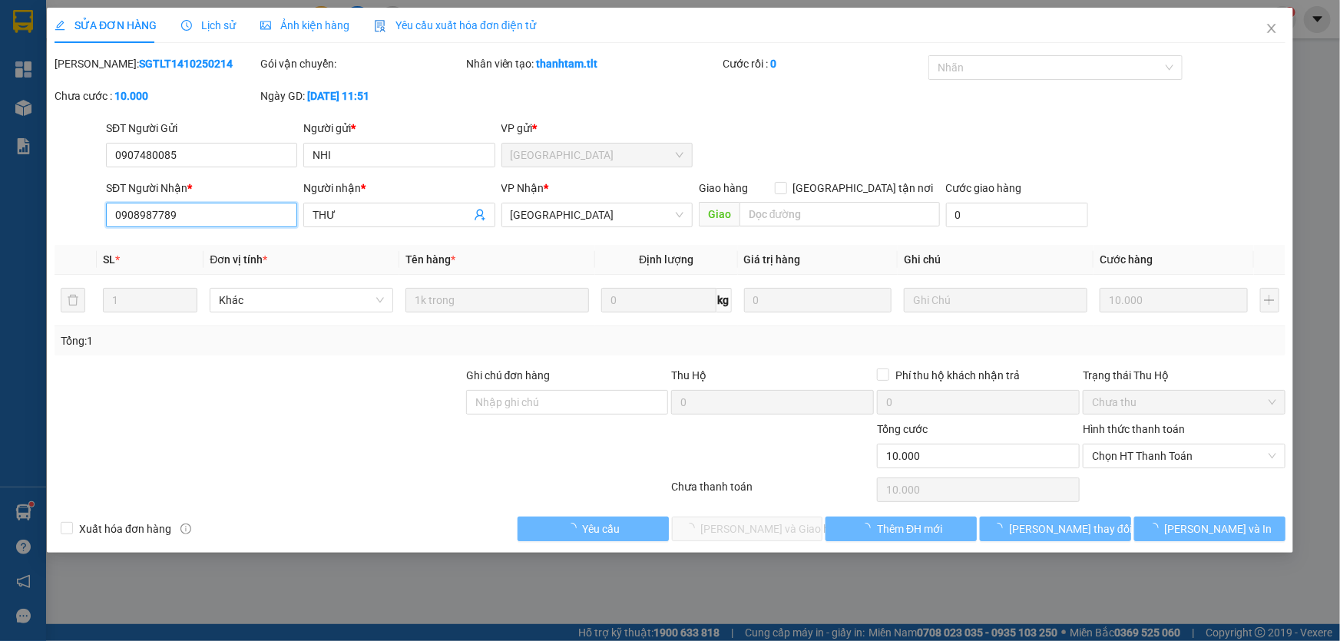
click at [226, 217] on input "0908987789" at bounding box center [201, 215] width 191 height 25
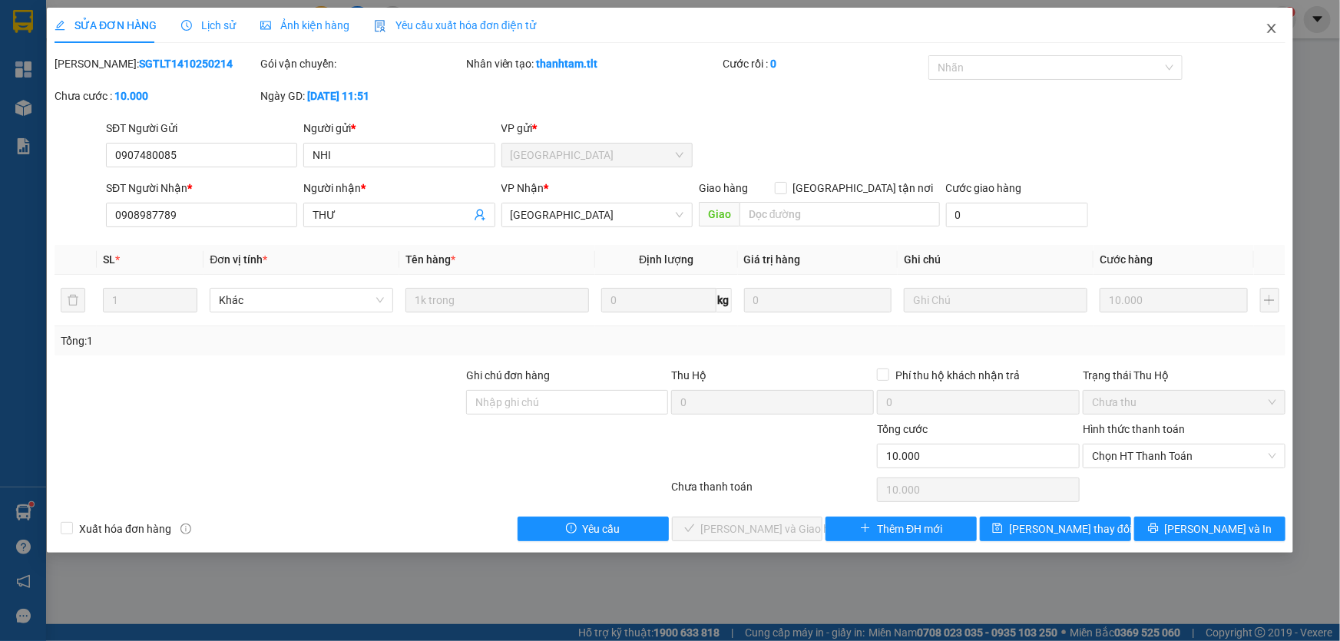
click at [1283, 28] on span "Close" at bounding box center [1271, 29] width 43 height 43
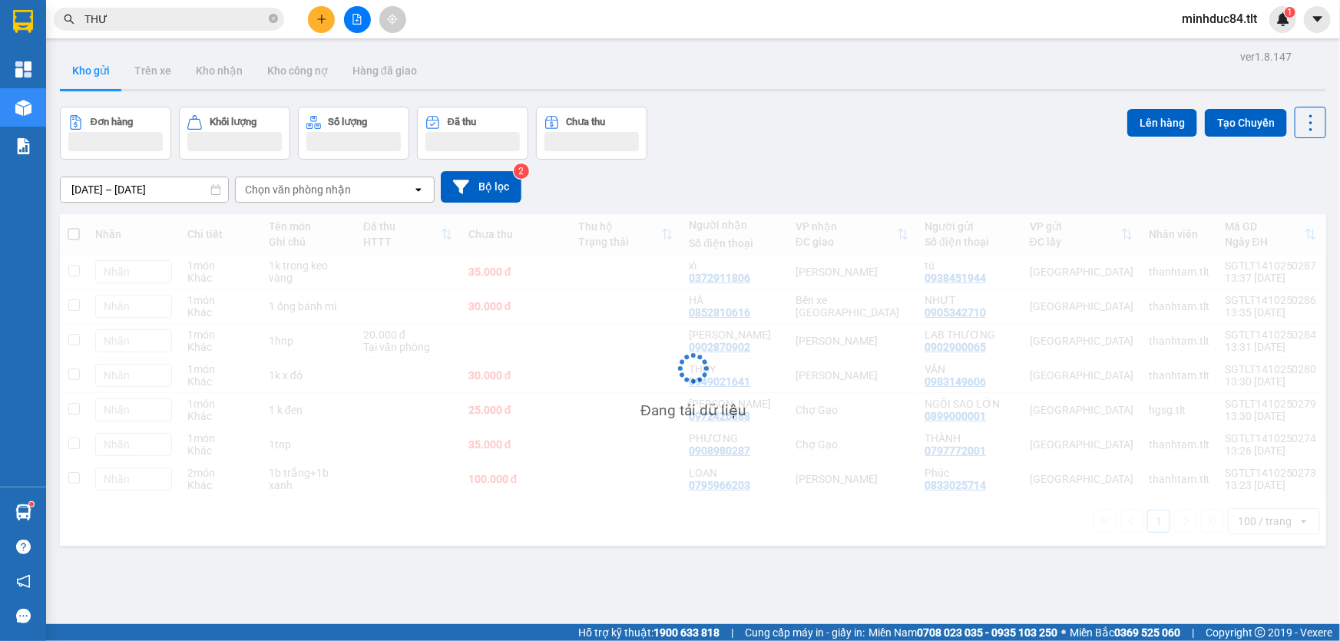
click at [153, 21] on input "THƯ" at bounding box center [174, 19] width 181 height 17
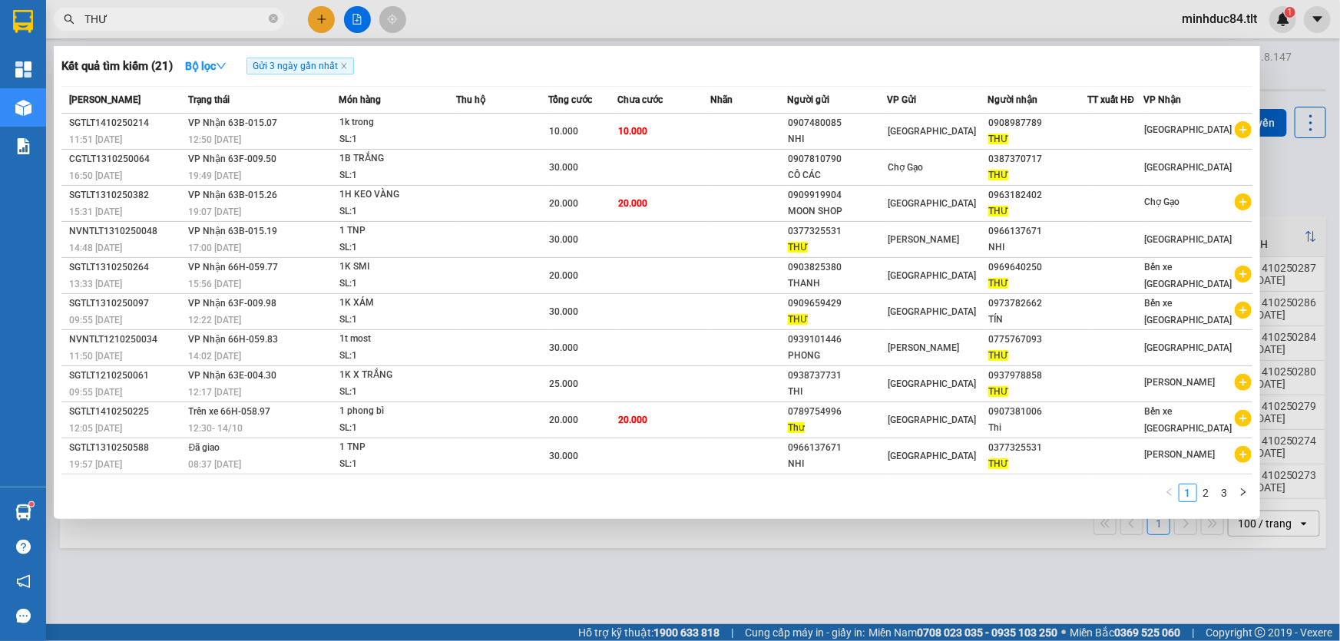
click at [153, 21] on input "THƯ" at bounding box center [174, 19] width 181 height 17
paste input "0908987789"
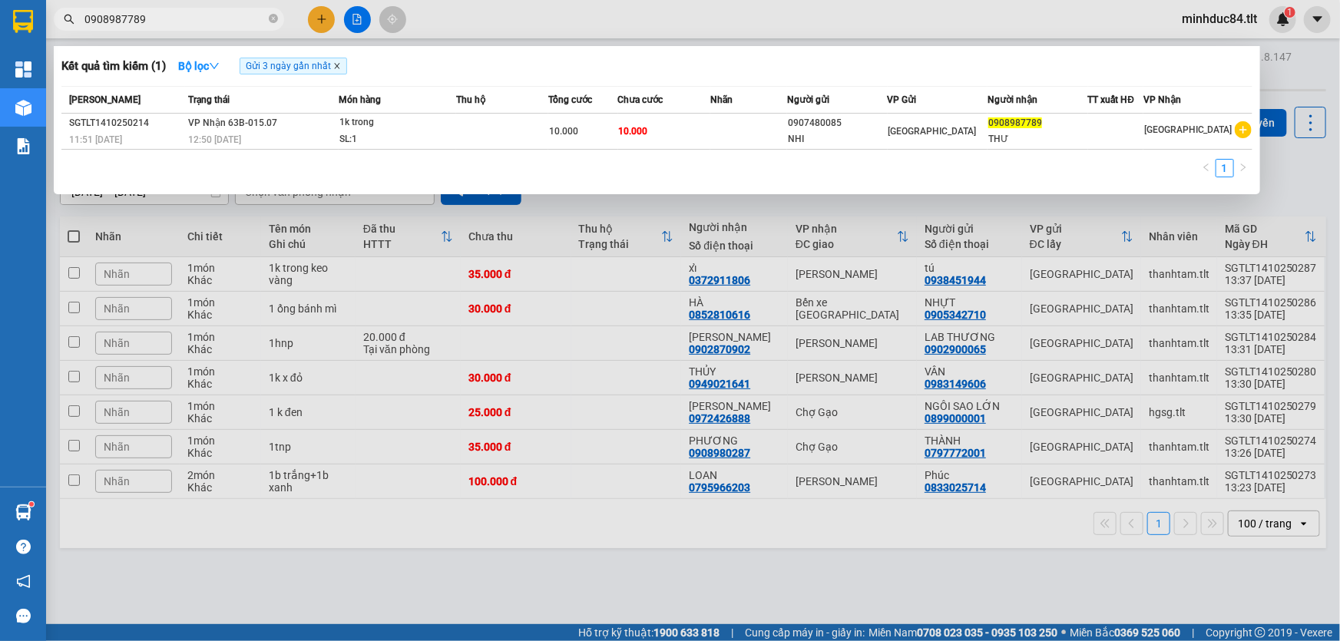
type input "0908987789"
click at [339, 63] on icon "close" at bounding box center [337, 66] width 8 height 8
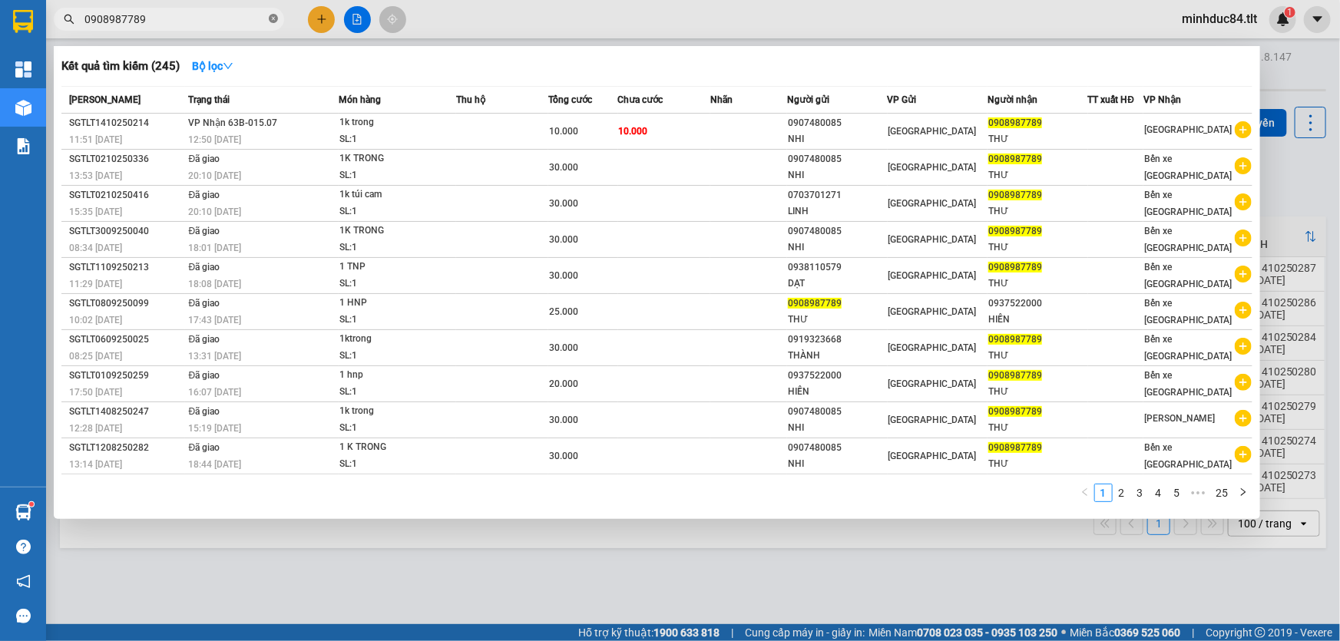
click at [276, 14] on icon "close-circle" at bounding box center [273, 18] width 9 height 9
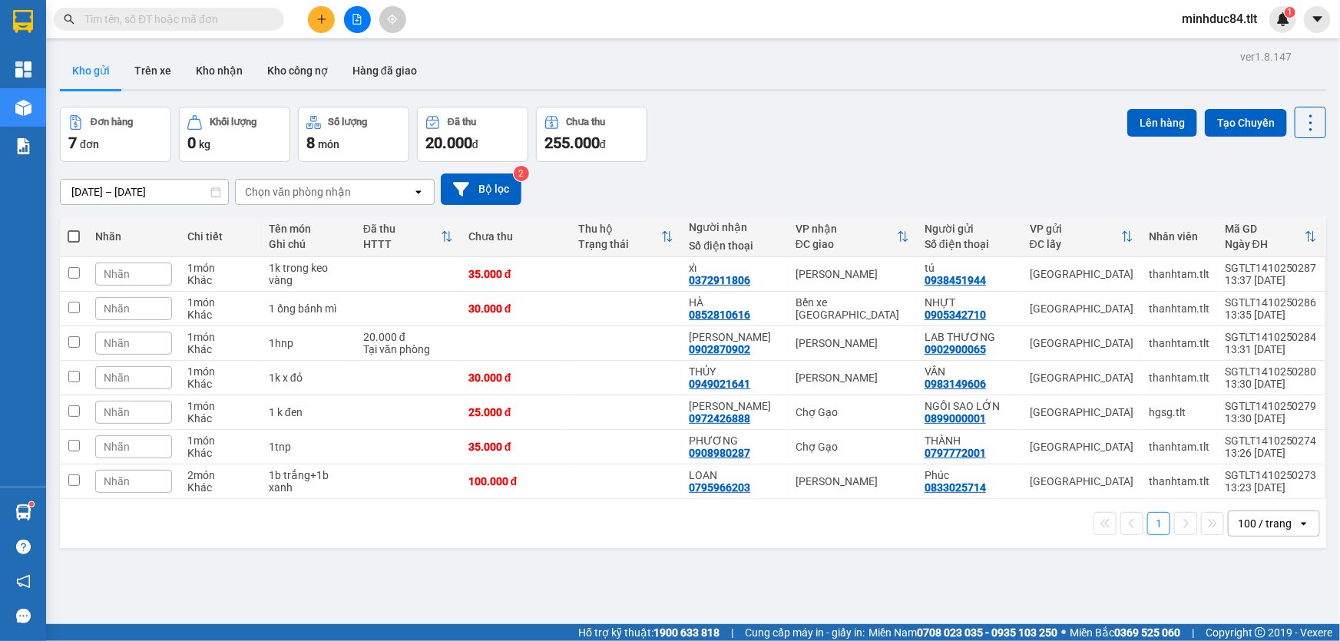
click at [157, 22] on input "text" at bounding box center [174, 19] width 181 height 17
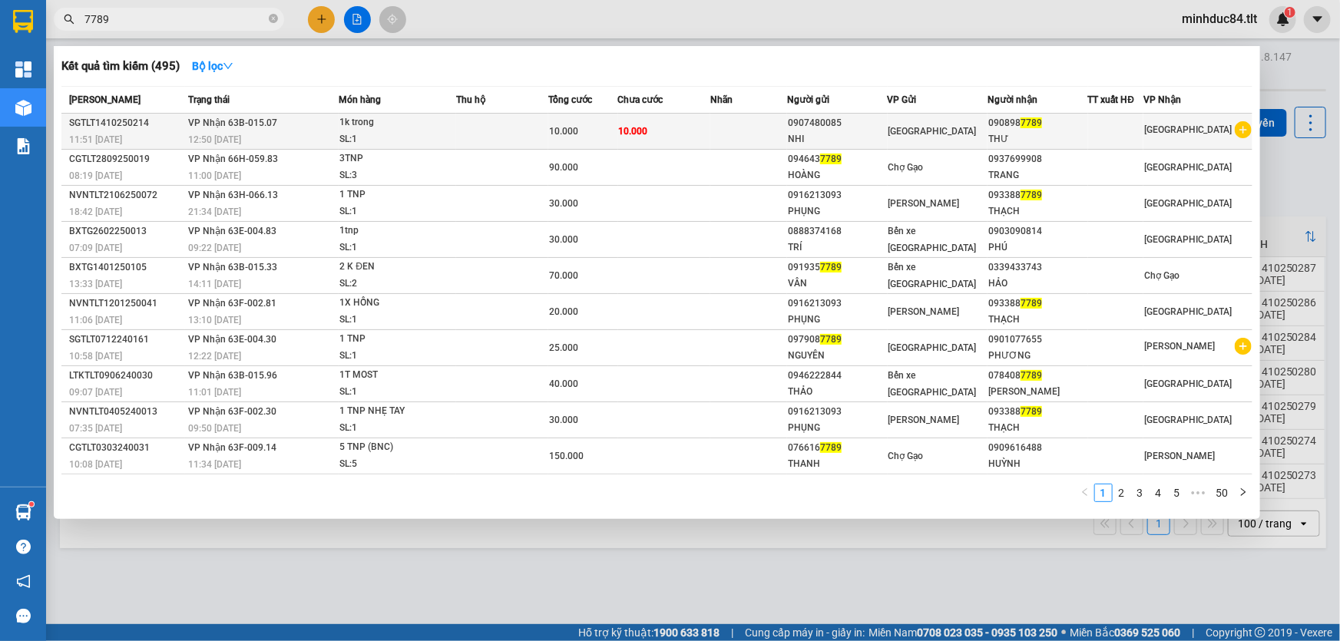
type input "7789"
click at [200, 117] on span "VP Nhận 63B-015.07" at bounding box center [233, 122] width 89 height 11
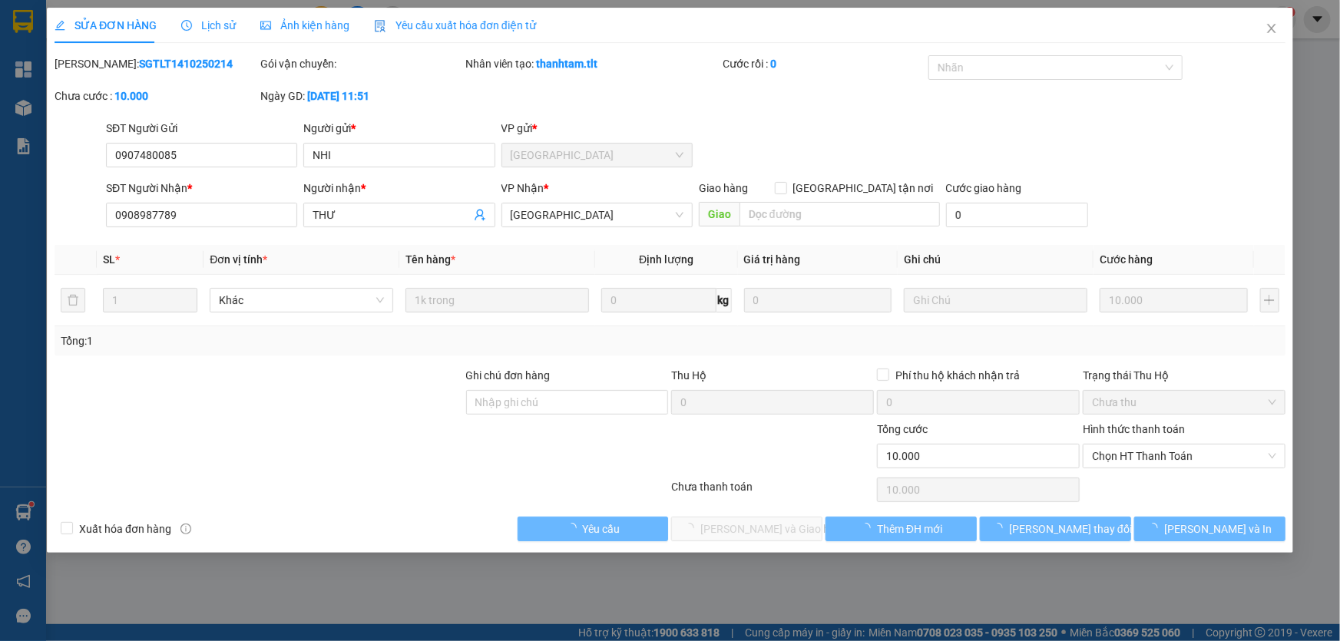
type input "0907480085"
type input "NHI"
type input "0908987789"
type input "THƯ"
type input "0"
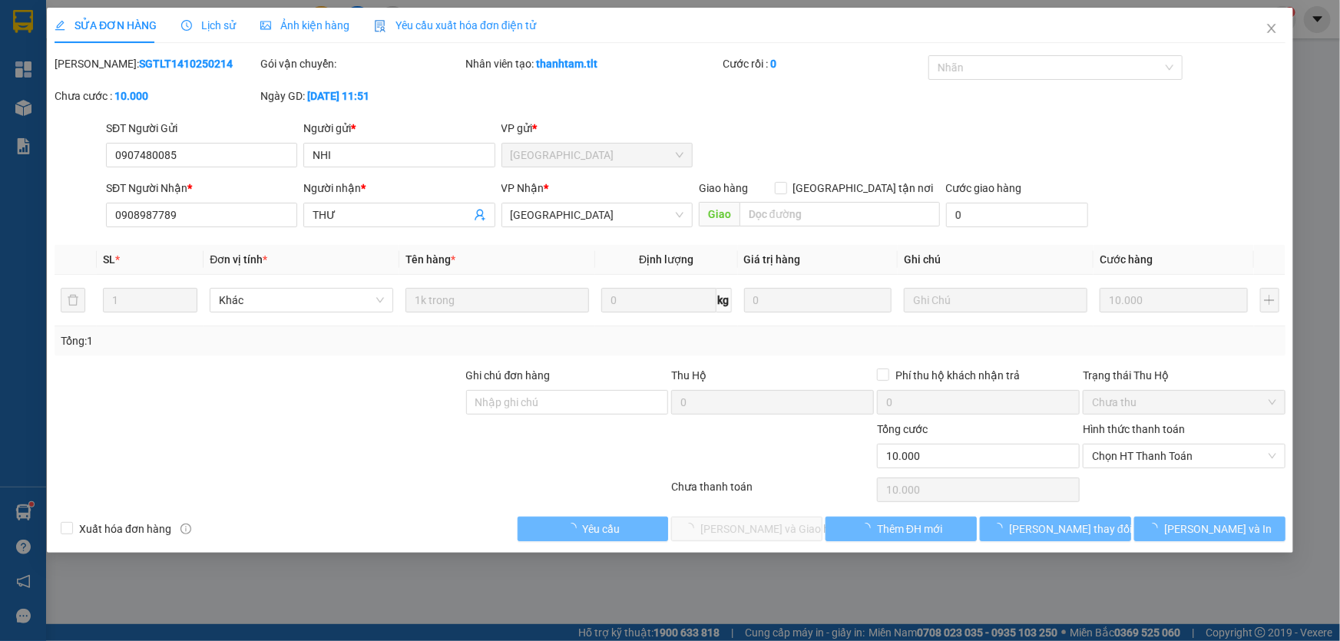
type input "10.000"
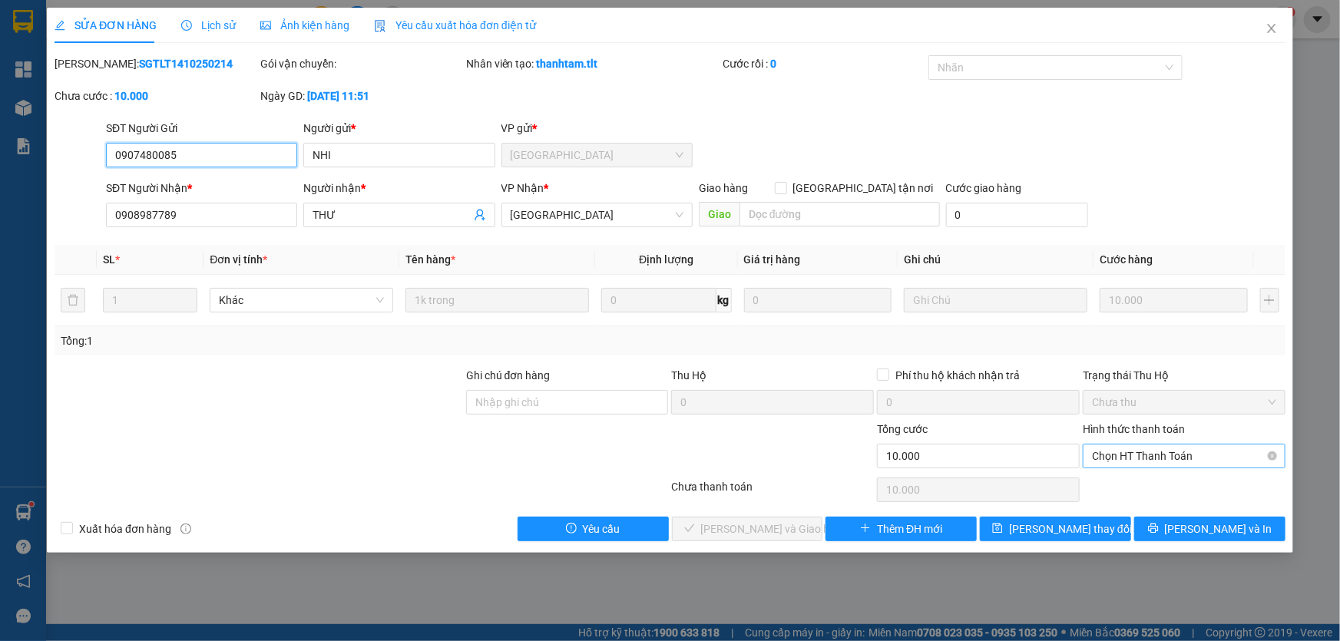
click at [1116, 448] on span "Chọn HT Thanh Toán" at bounding box center [1184, 456] width 184 height 23
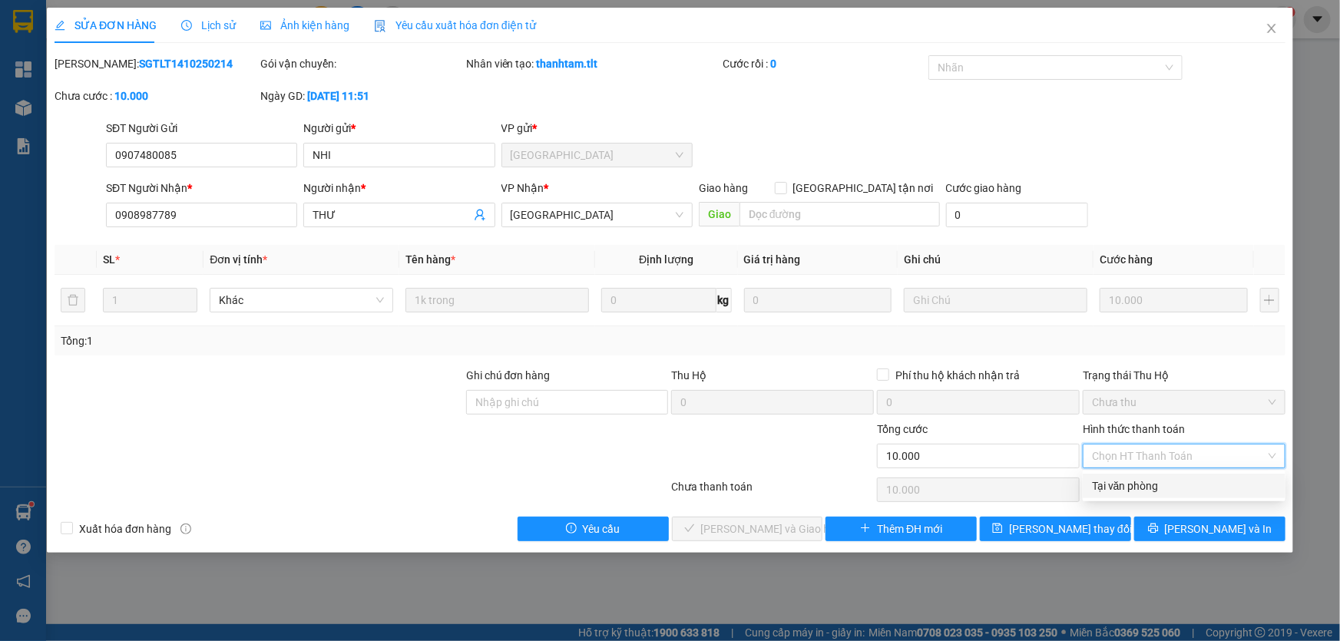
click at [1136, 478] on div "Tại văn phòng" at bounding box center [1184, 486] width 184 height 17
type input "0"
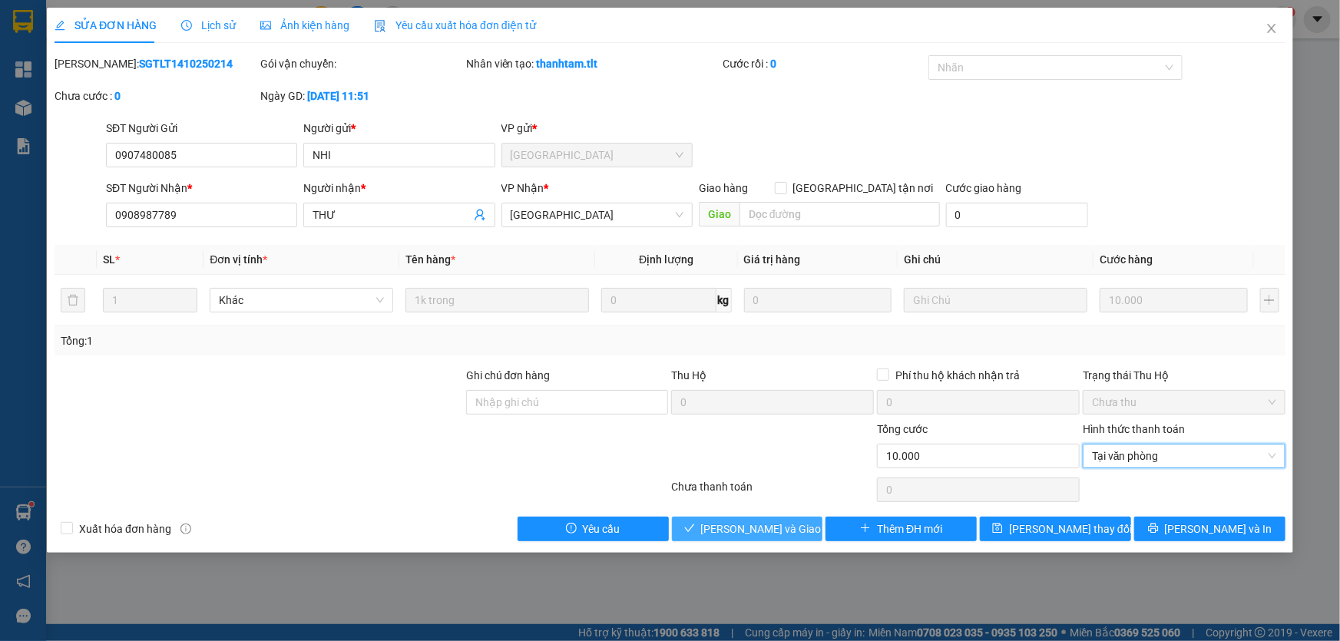
click at [762, 525] on span "[PERSON_NAME] và Giao hàng" at bounding box center [774, 529] width 147 height 17
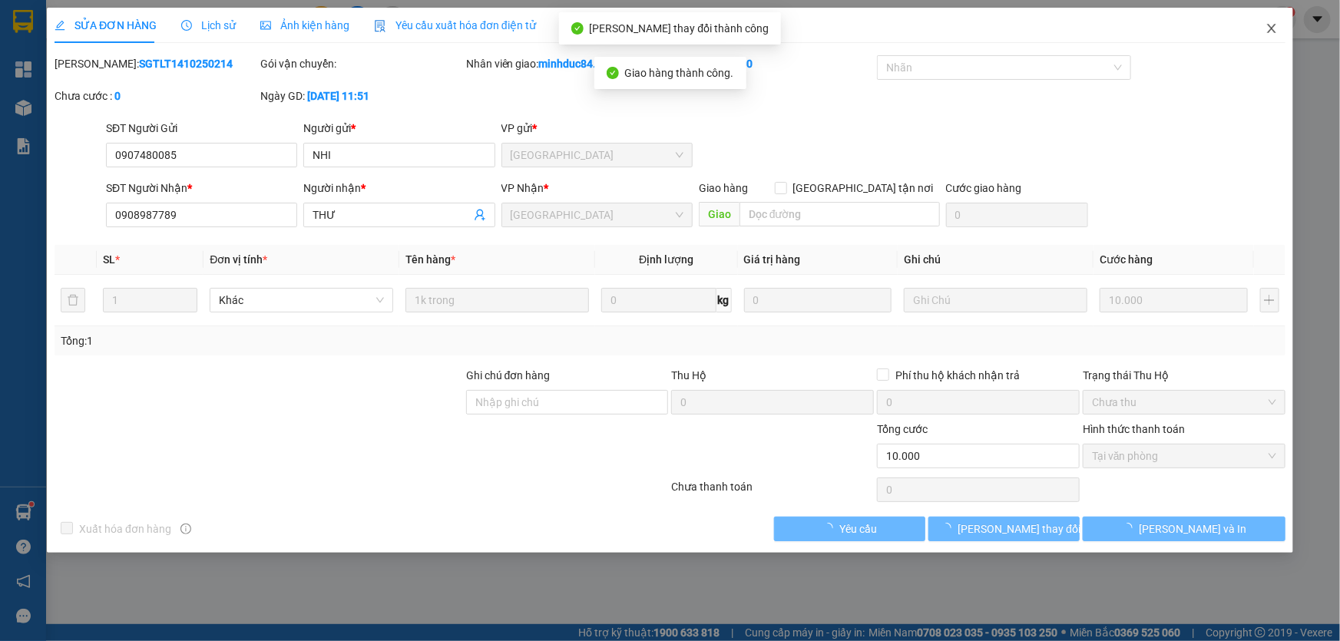
click at [1267, 30] on icon "close" at bounding box center [1271, 28] width 12 height 12
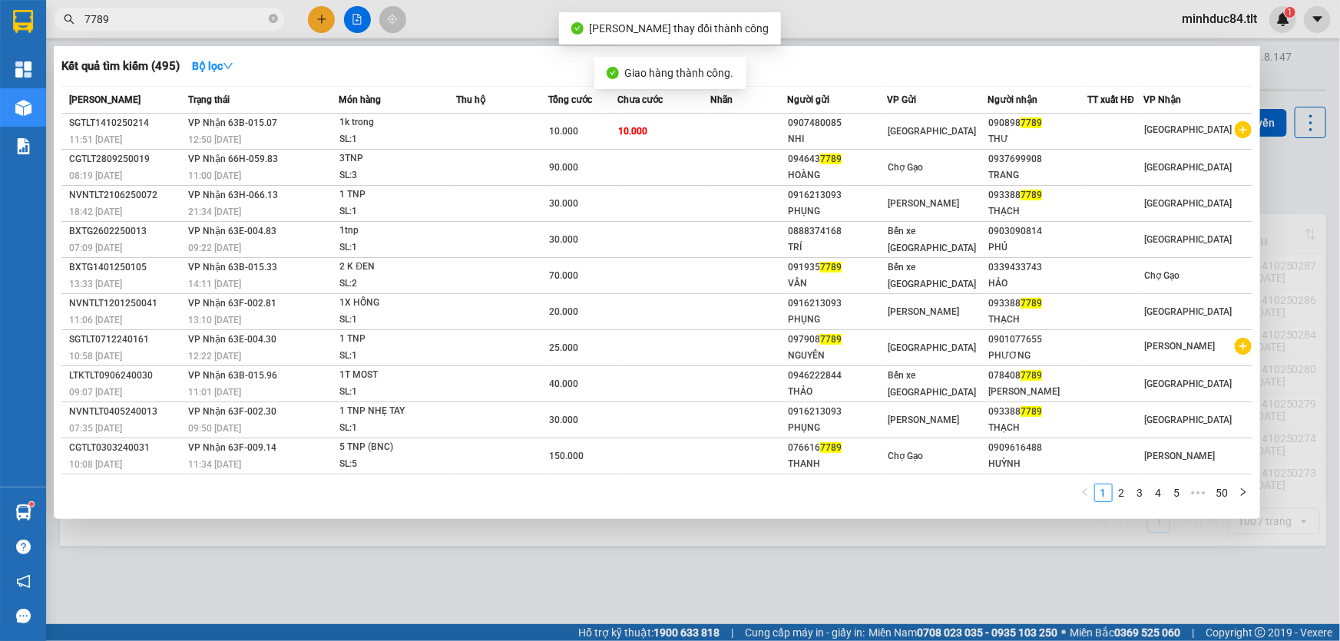
click at [187, 20] on input "7789" at bounding box center [174, 19] width 181 height 17
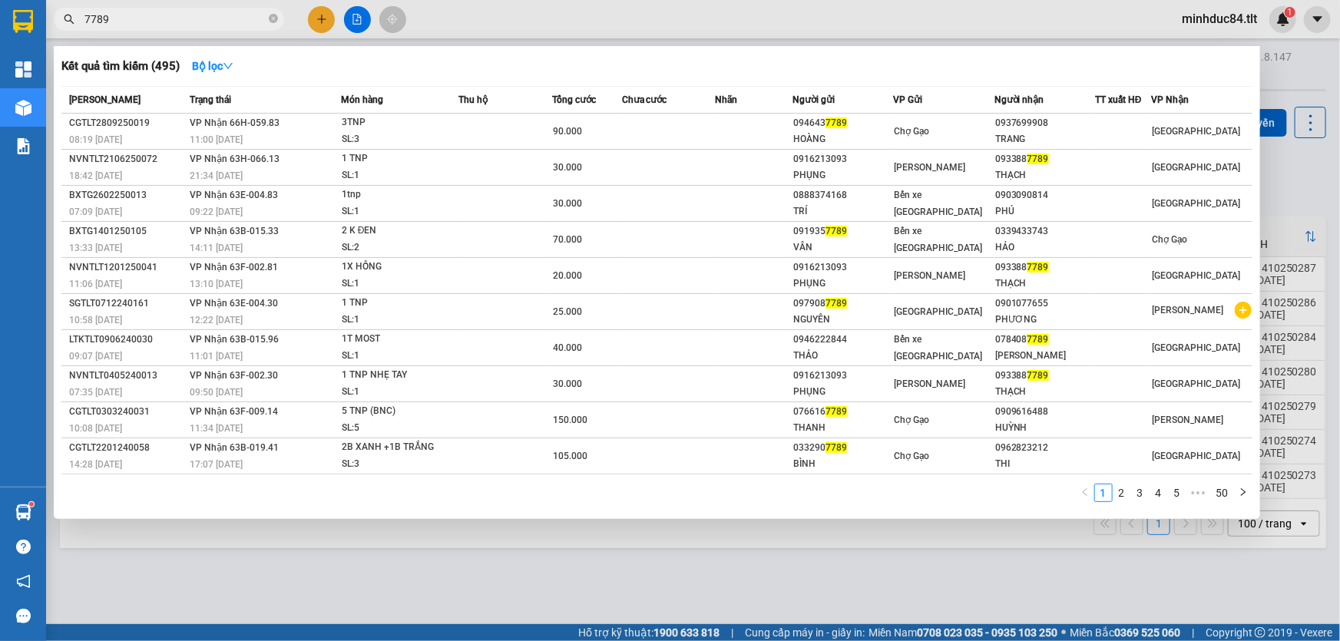
drag, startPoint x: 224, startPoint y: 625, endPoint x: 226, endPoint y: 595, distance: 30.0
click at [224, 614] on div at bounding box center [670, 320] width 1340 height 641
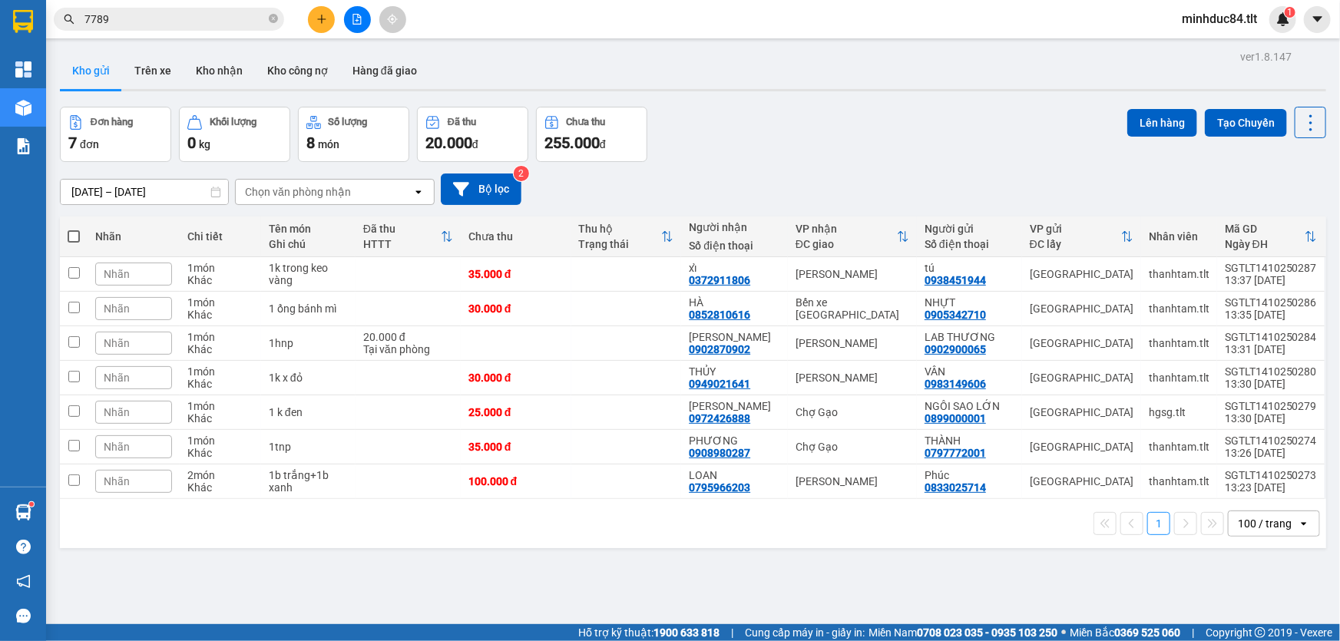
click at [225, 596] on div "ver 1.8.147 Kho gửi Trên xe Kho nhận Kho công nợ Hàng đã giao Đơn hàng 7 đơn Kh…" at bounding box center [693, 366] width 1278 height 641
click at [149, 640] on div "Hỗ trợ kỹ thuật: 1900 633 818 | Cung cấp máy in - giấy in: [GEOGRAPHIC_DATA] 07…" at bounding box center [666, 632] width 1332 height 17
click at [681, 568] on div "ver 1.8.147 Kho gửi Trên xe Kho nhận Kho công nợ Hàng đã giao Đơn hàng 7 đơn Kh…" at bounding box center [693, 366] width 1278 height 641
click at [178, 18] on input "7789" at bounding box center [174, 19] width 181 height 17
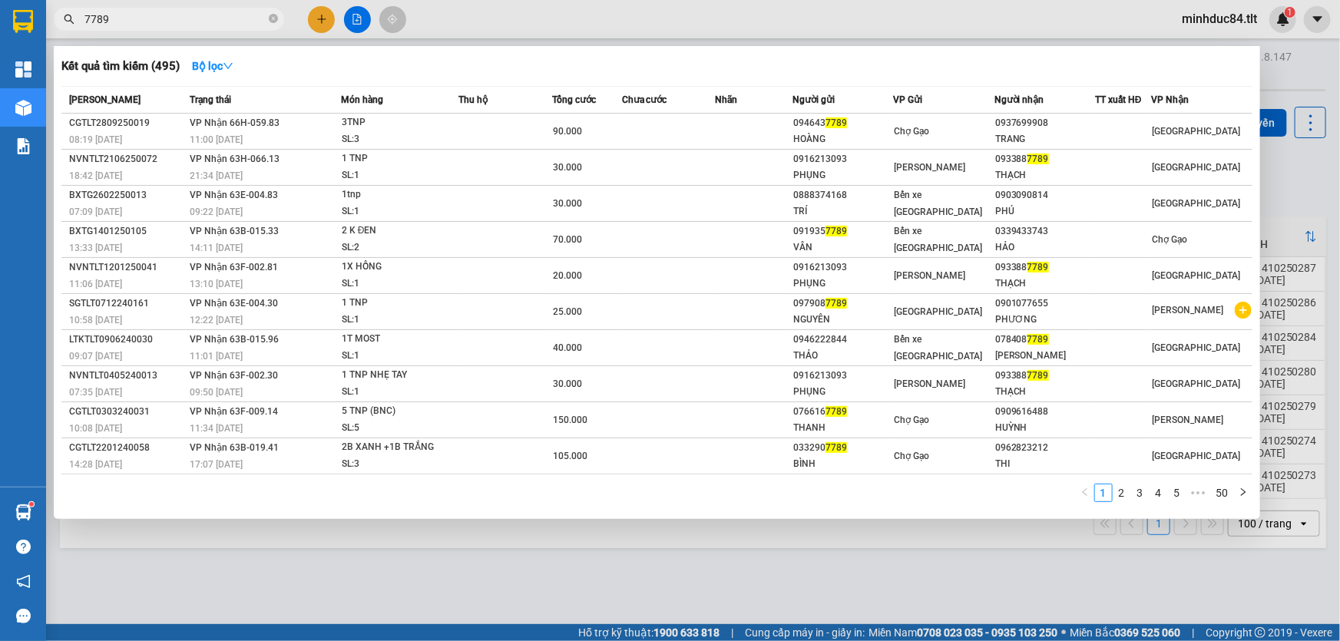
click at [177, 18] on input "7789" at bounding box center [174, 19] width 181 height 17
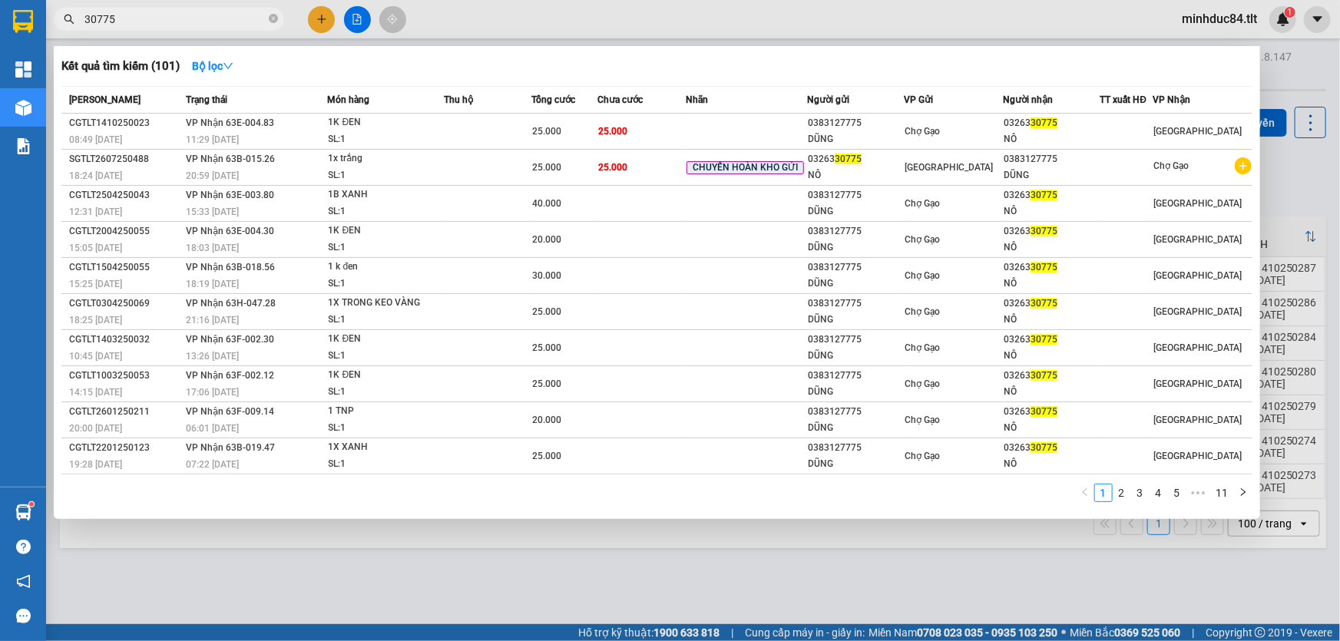
click at [151, 8] on span "30775" at bounding box center [169, 19] width 230 height 23
click at [158, 12] on input "30775" at bounding box center [174, 19] width 181 height 17
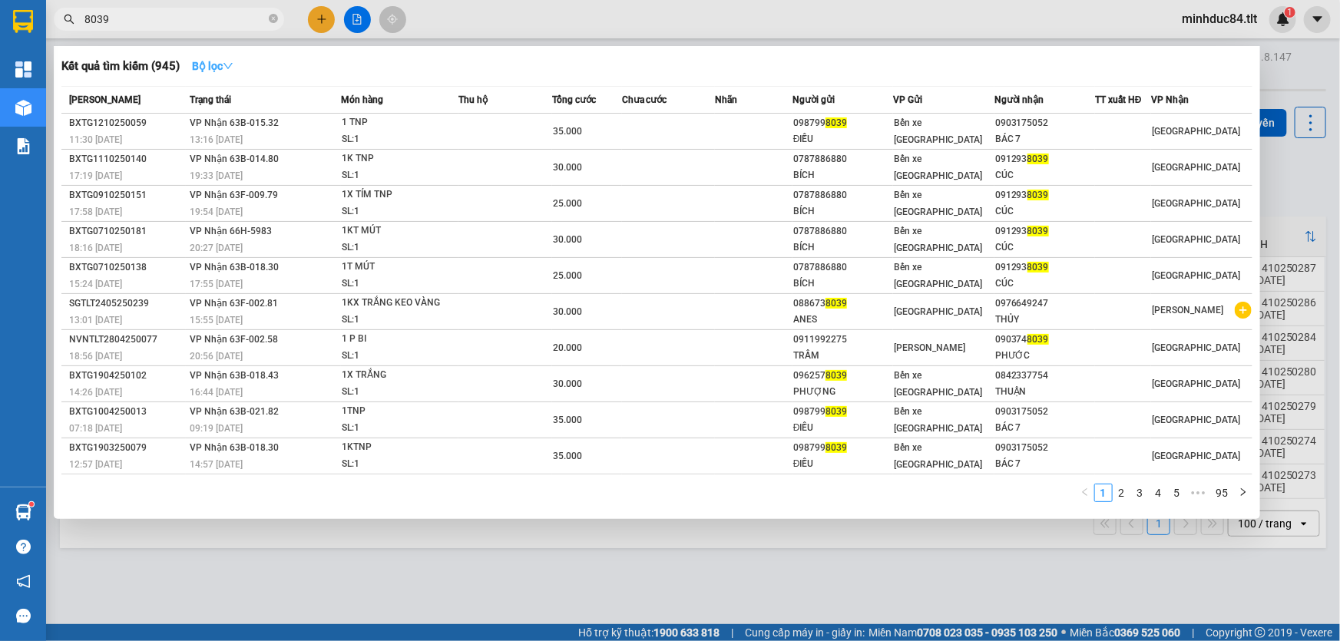
type input "8039"
click at [209, 62] on strong "Bộ lọc" at bounding box center [212, 66] width 41 height 12
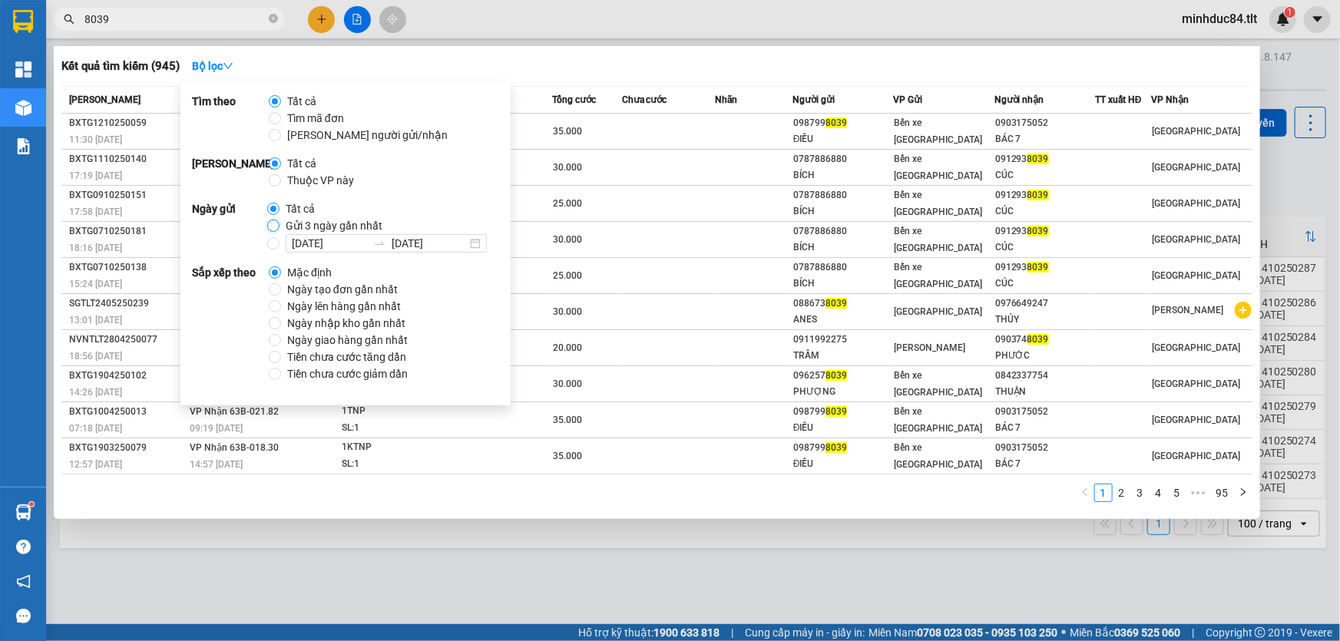
click at [272, 226] on input "Gửi 3 ngày gần nhất" at bounding box center [273, 226] width 12 height 12
radio input "true"
radio input "false"
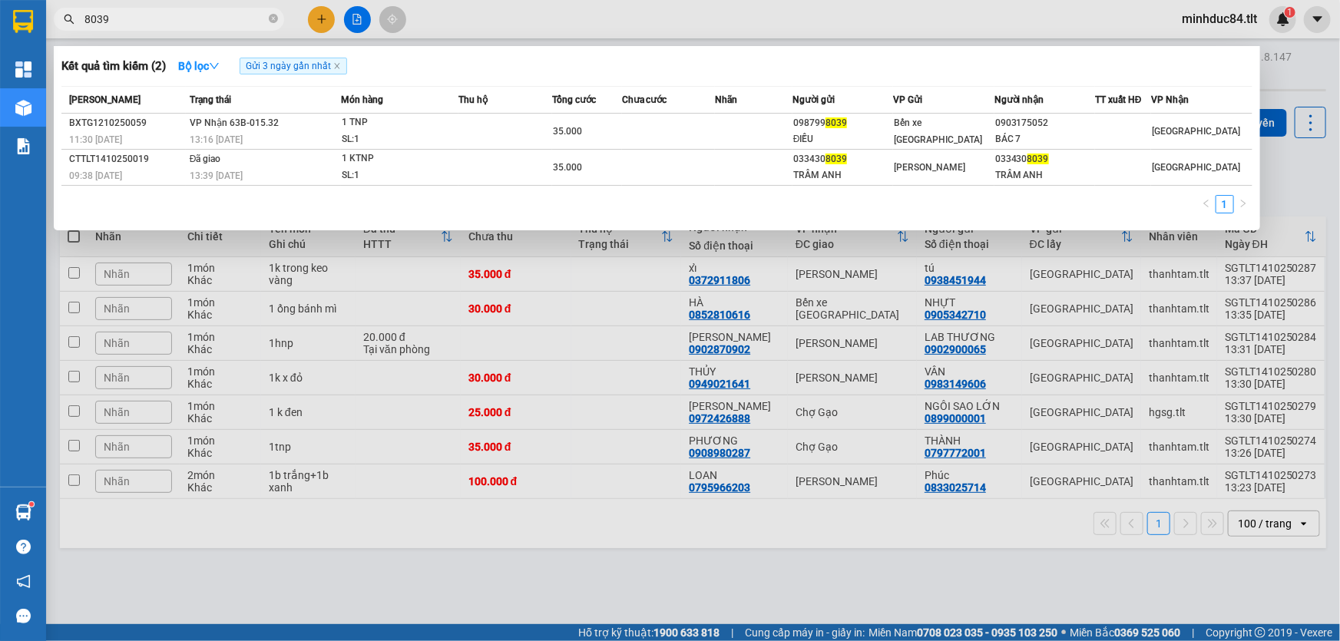
click at [610, 84] on div "Kết quả tìm kiếm ( 2 ) Bộ lọc Gửi 3 ngày gần nhất Mã ĐH Trạng thái Món hàng Thu…" at bounding box center [657, 138] width 1206 height 184
click at [124, 17] on input "8039" at bounding box center [174, 19] width 181 height 17
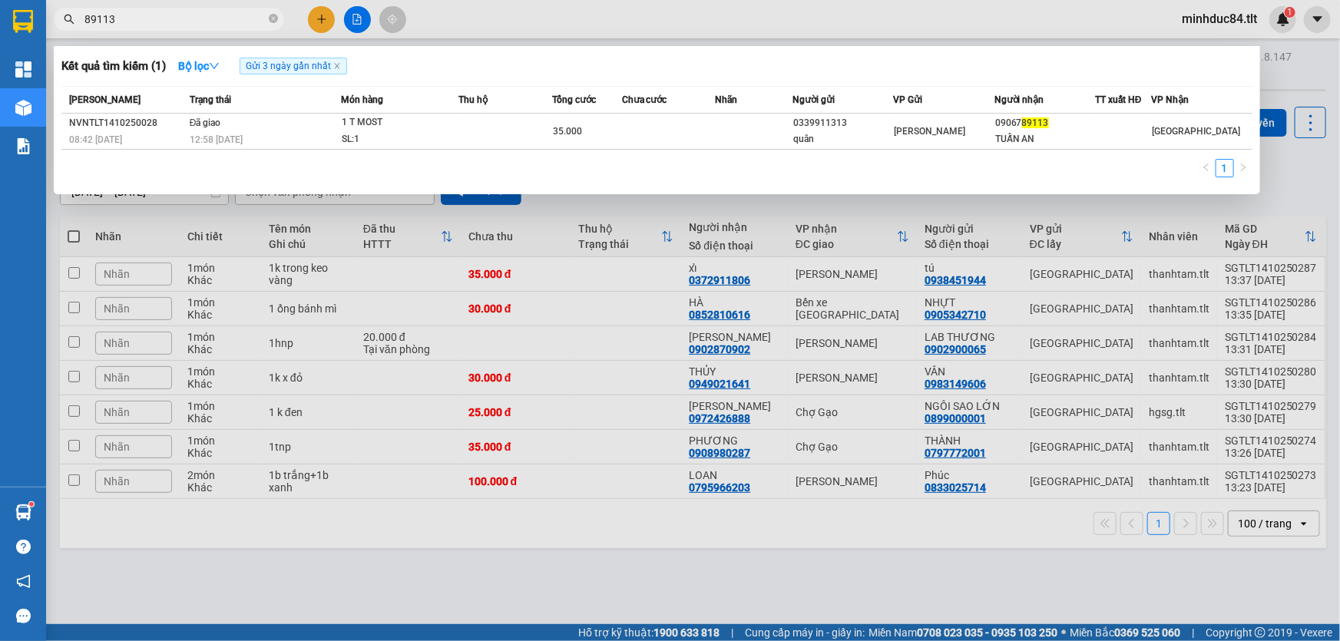
click at [124, 17] on input "89113" at bounding box center [174, 19] width 181 height 17
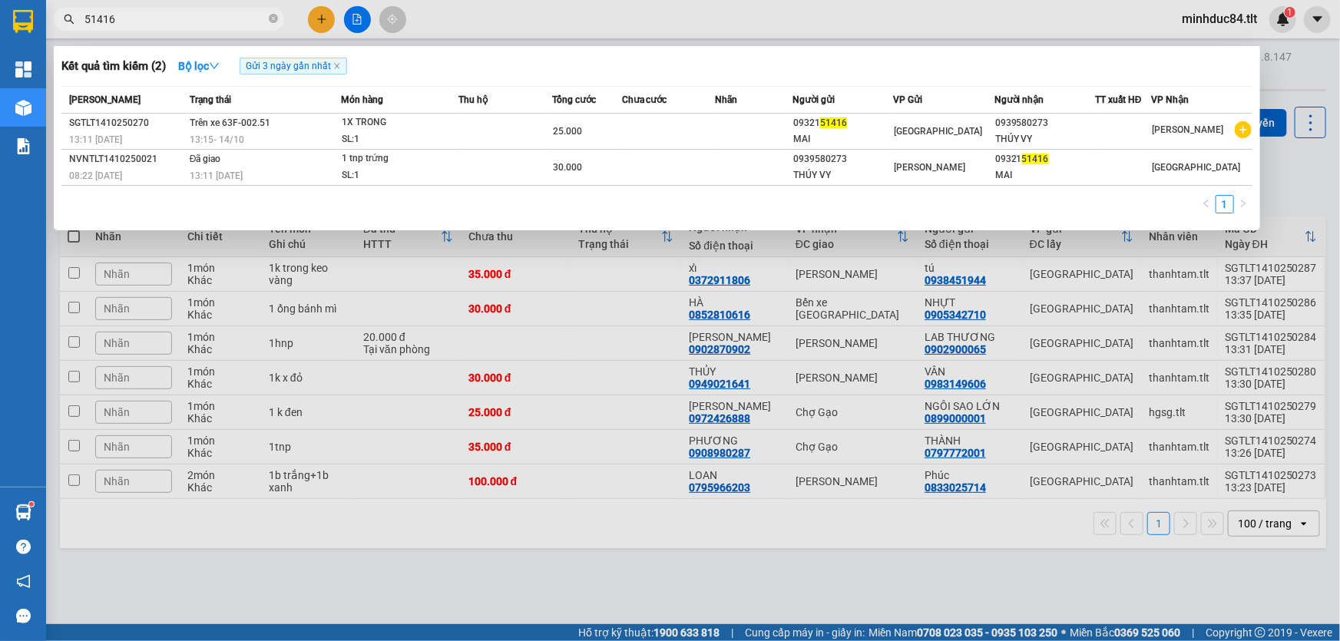
click at [124, 17] on input "51416" at bounding box center [174, 19] width 181 height 17
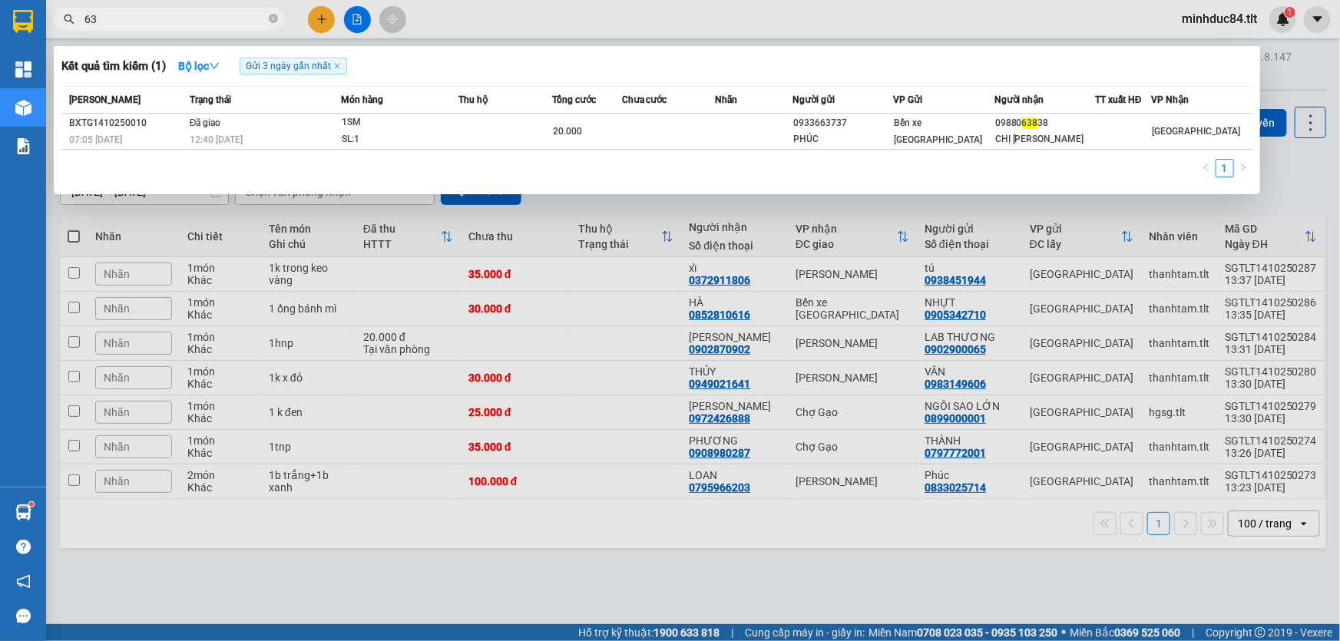
type input "6"
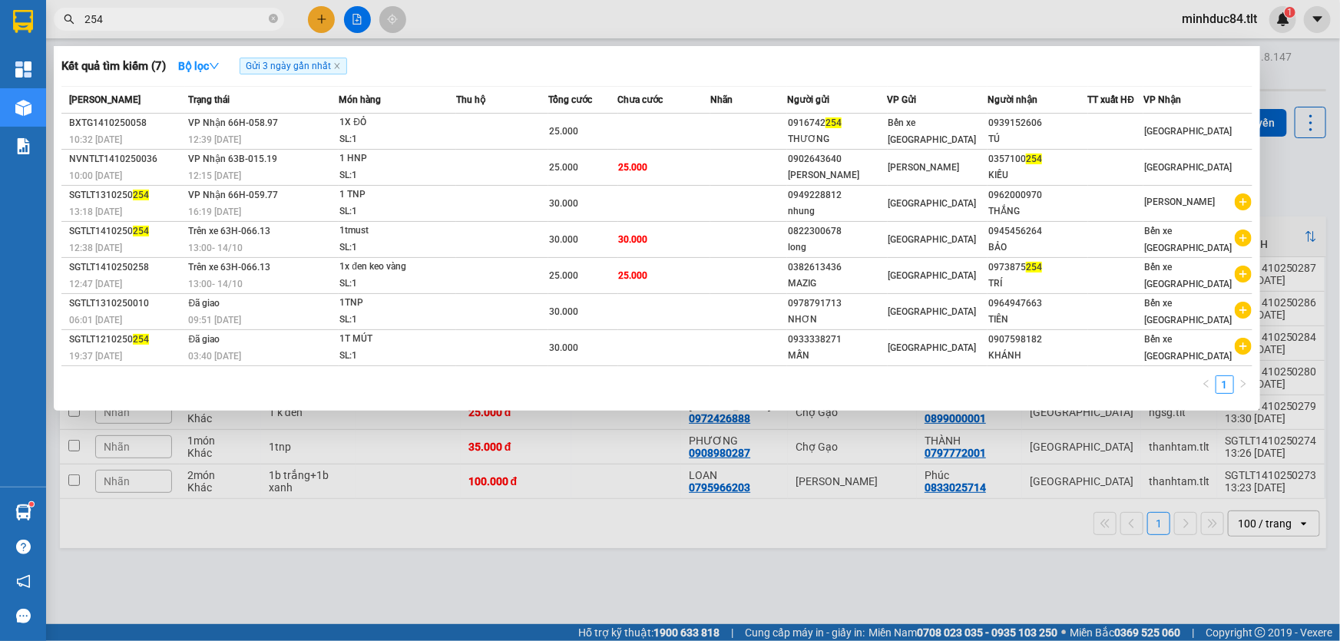
type input "254"
